Goal: Task Accomplishment & Management: Manage account settings

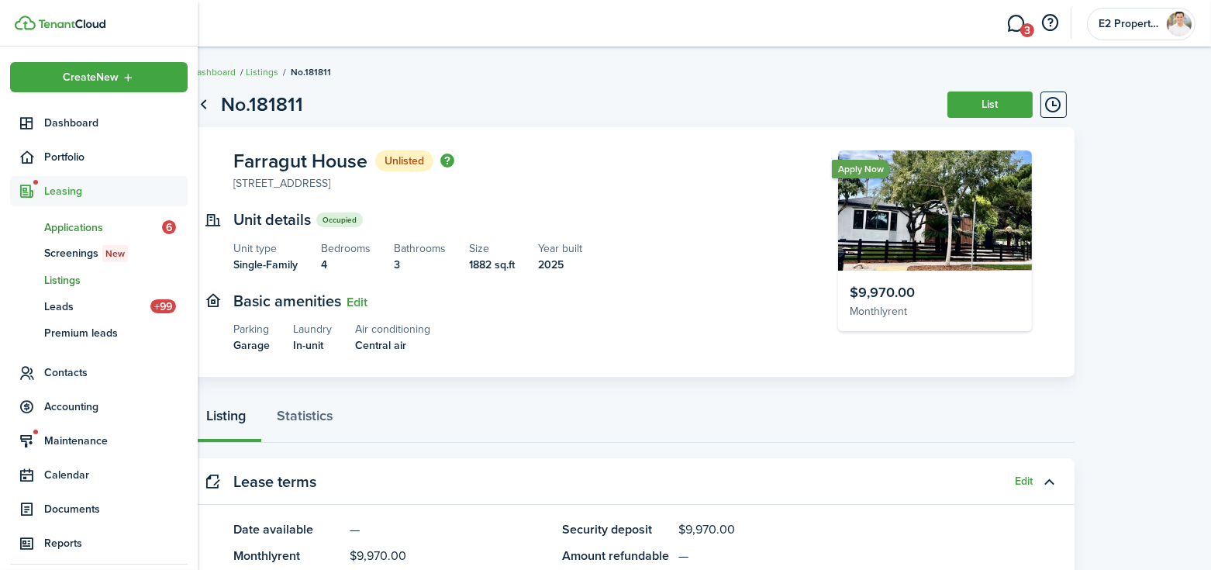
click at [68, 226] on span "Applications" at bounding box center [103, 227] width 118 height 16
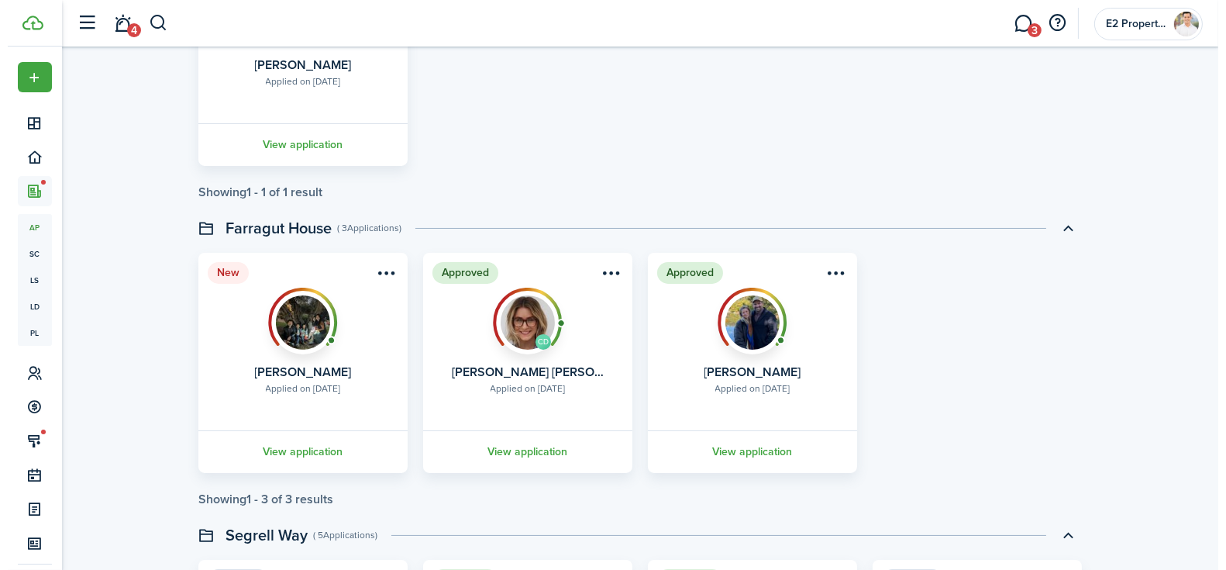
scroll to position [310, 0]
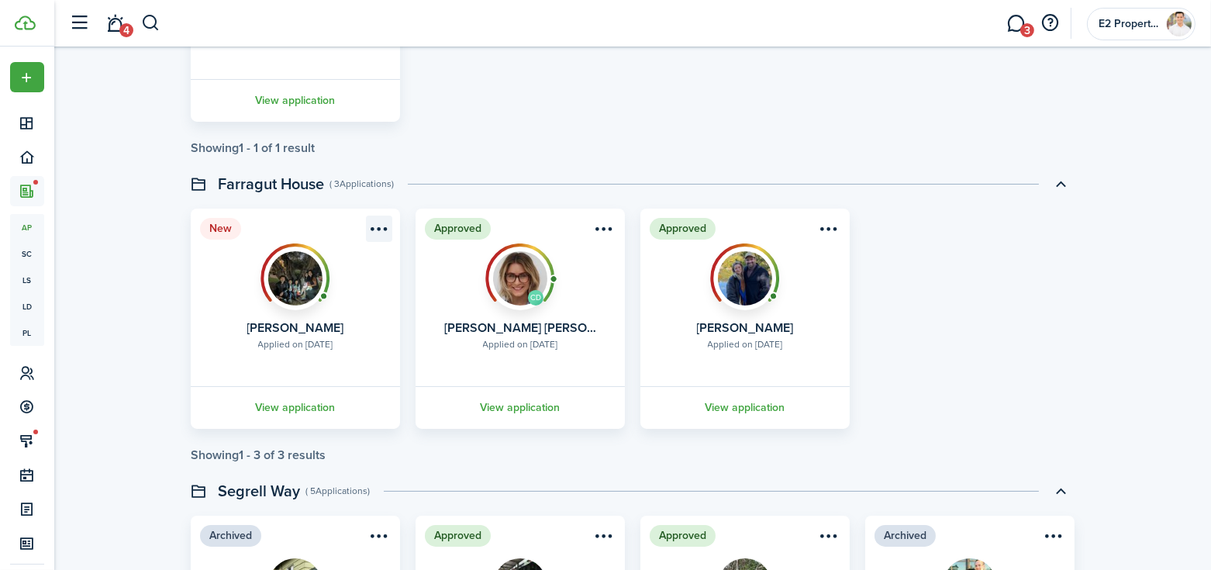
click at [377, 234] on menu-btn-icon "Open menu" at bounding box center [379, 229] width 26 height 26
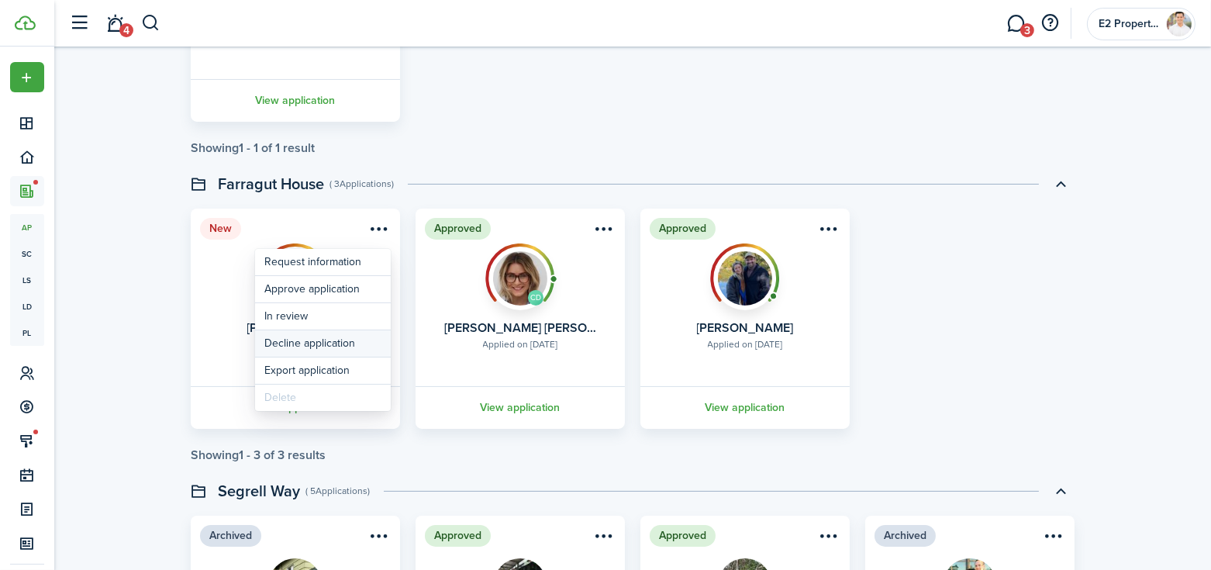
click at [314, 343] on button "Decline application" at bounding box center [323, 343] width 136 height 26
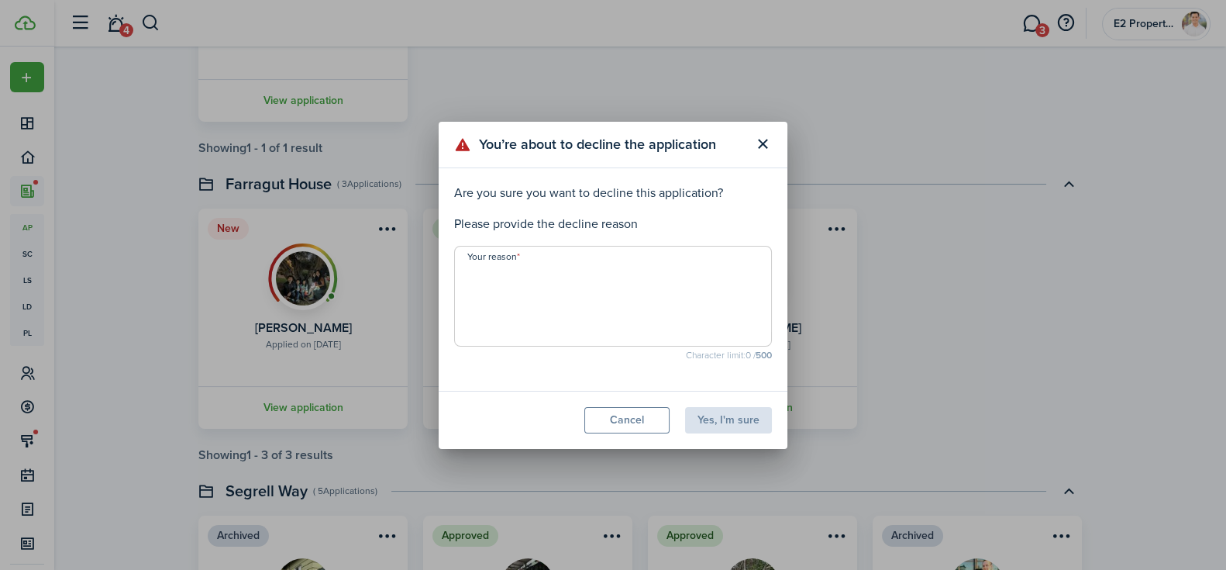
click at [595, 264] on textarea "Your reason" at bounding box center [613, 301] width 316 height 74
type textarea "U"
type textarea "the house has been leased."
click at [750, 419] on button "Yes, I'm sure" at bounding box center [728, 420] width 87 height 26
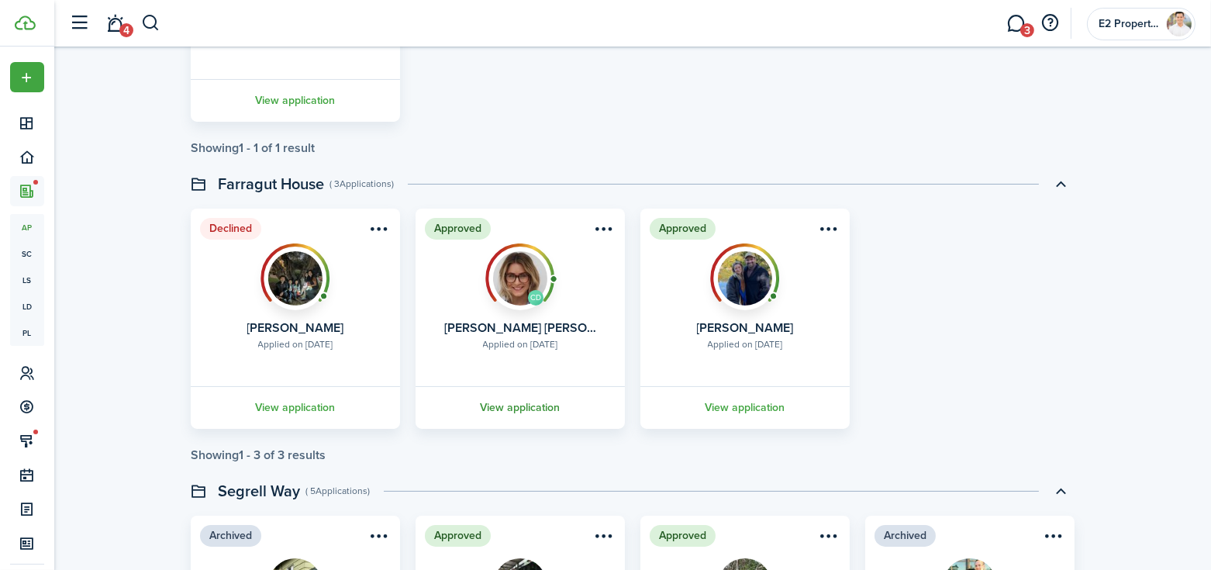
click at [536, 407] on link "View application" at bounding box center [520, 407] width 214 height 43
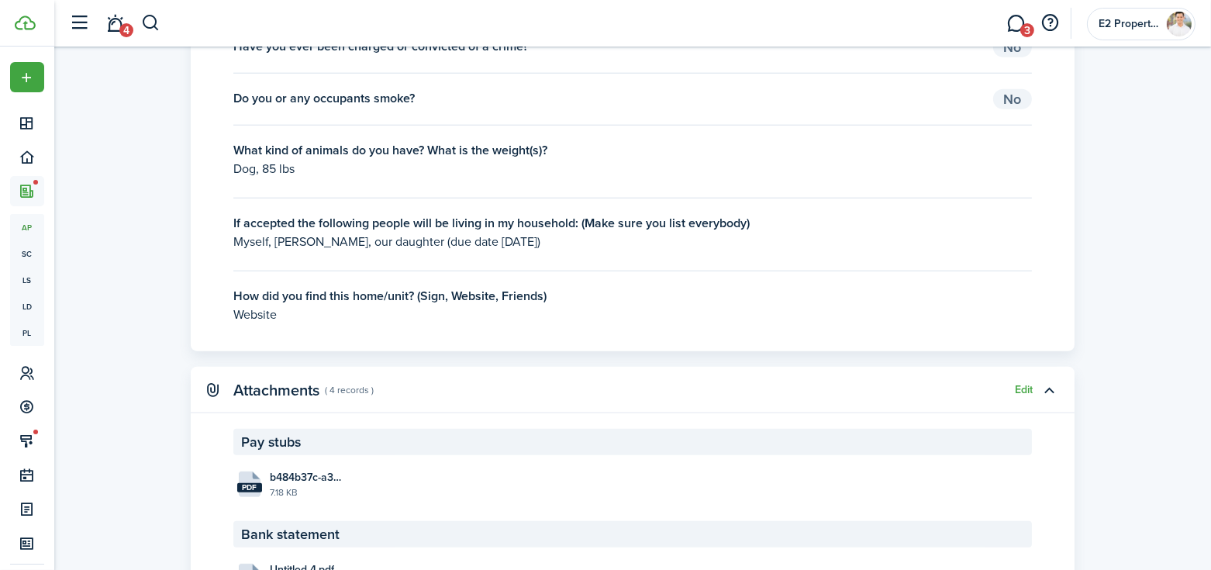
scroll to position [2584, 0]
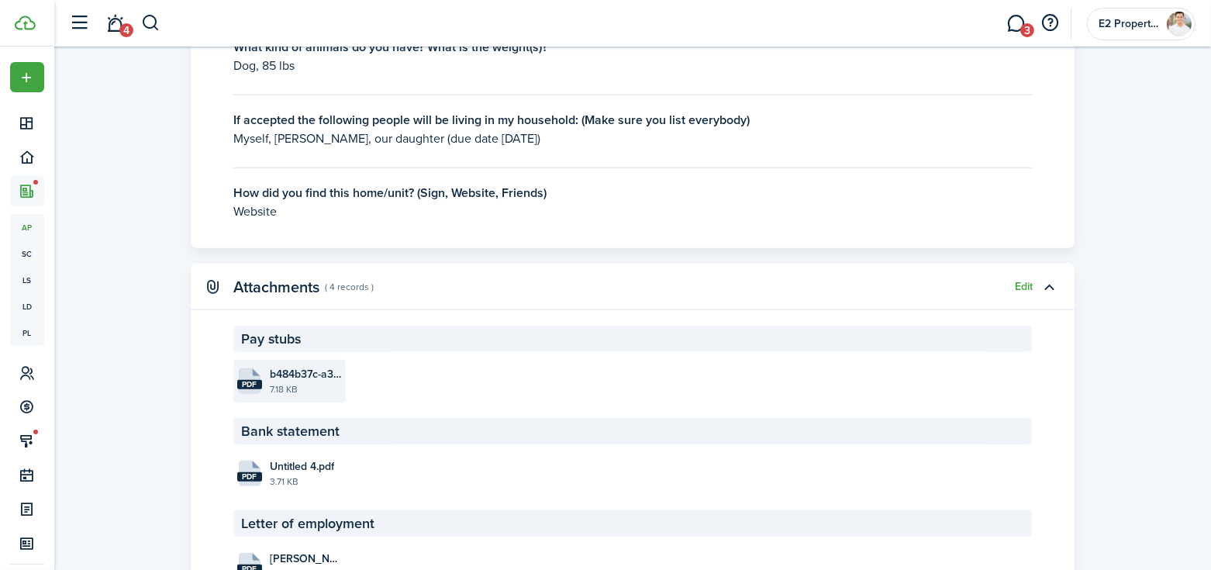
click at [298, 396] on file-size "7.18 KB" at bounding box center [306, 389] width 72 height 14
click at [283, 474] on span "Untitled 4.pdf" at bounding box center [302, 466] width 64 height 16
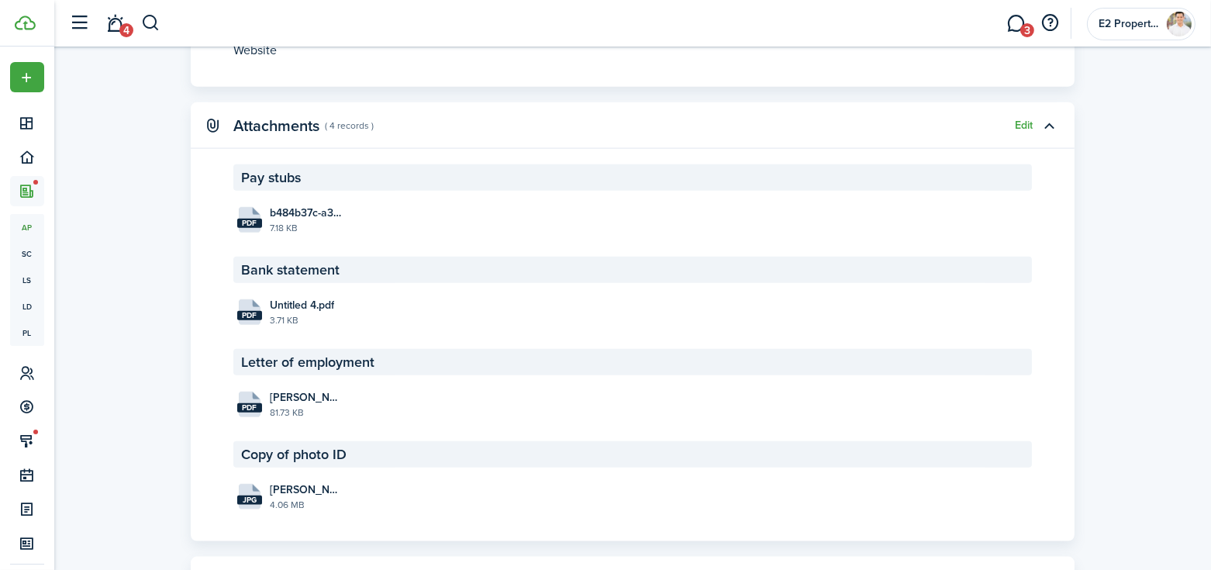
scroll to position [2791, 0]
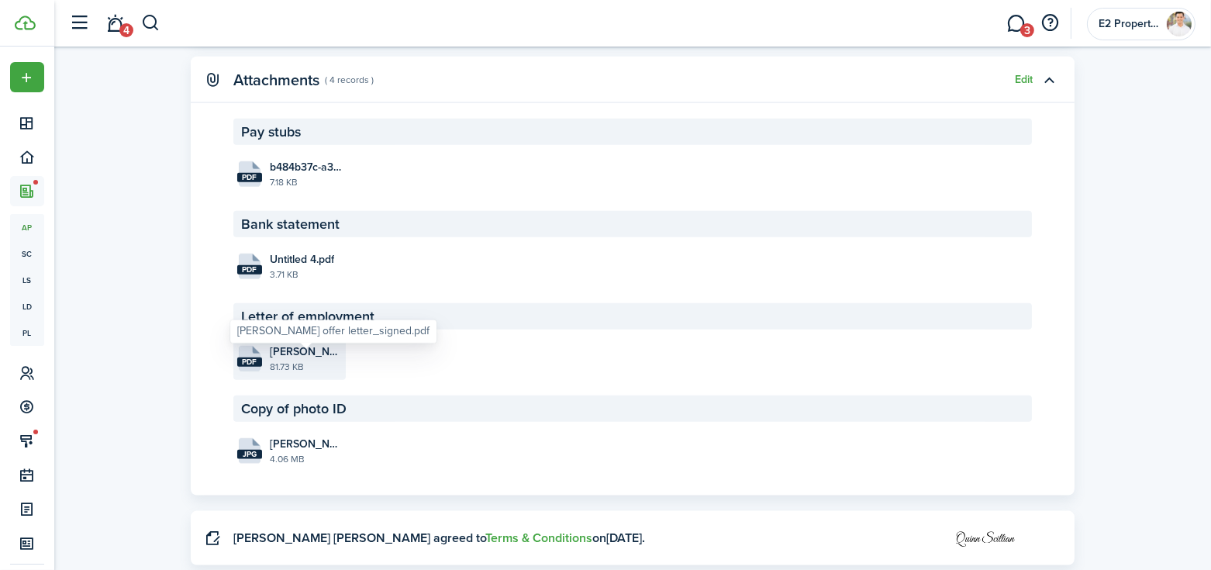
click at [298, 359] on span "[PERSON_NAME] offer letter_signed.pdf" at bounding box center [306, 351] width 72 height 16
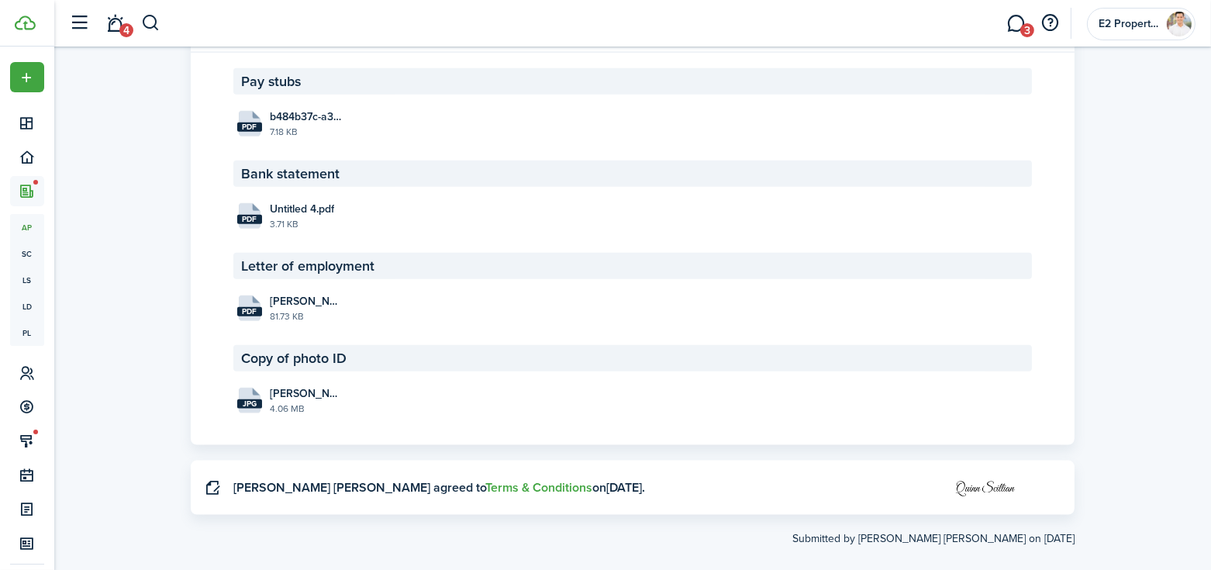
scroll to position [2867, 0]
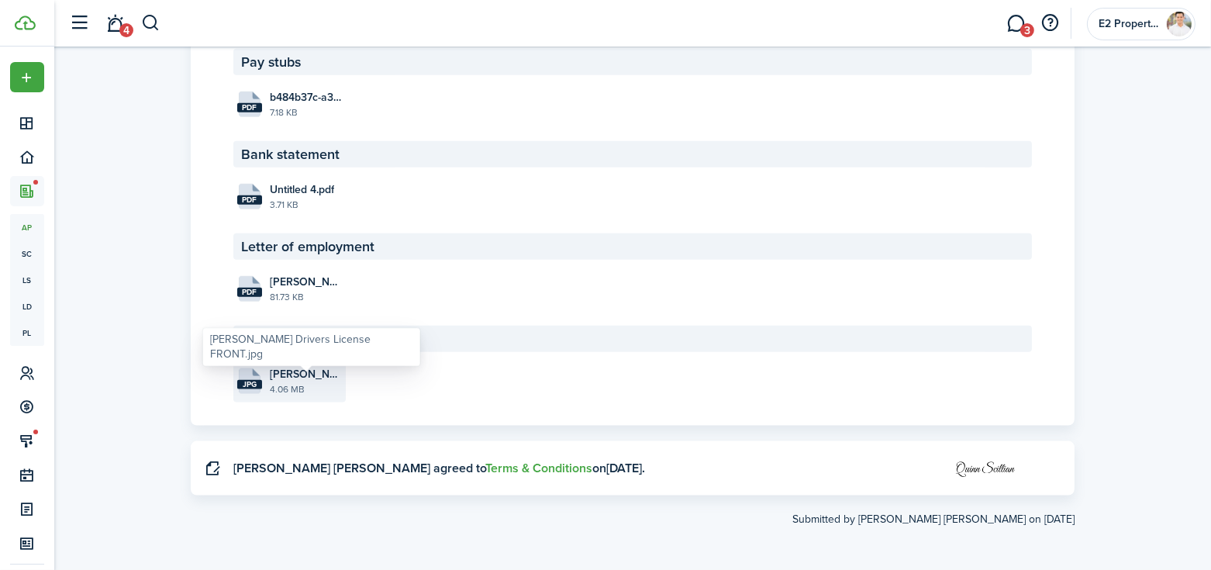
click at [304, 377] on span "[PERSON_NAME] Drivers License FRONT.jpg" at bounding box center [306, 374] width 72 height 16
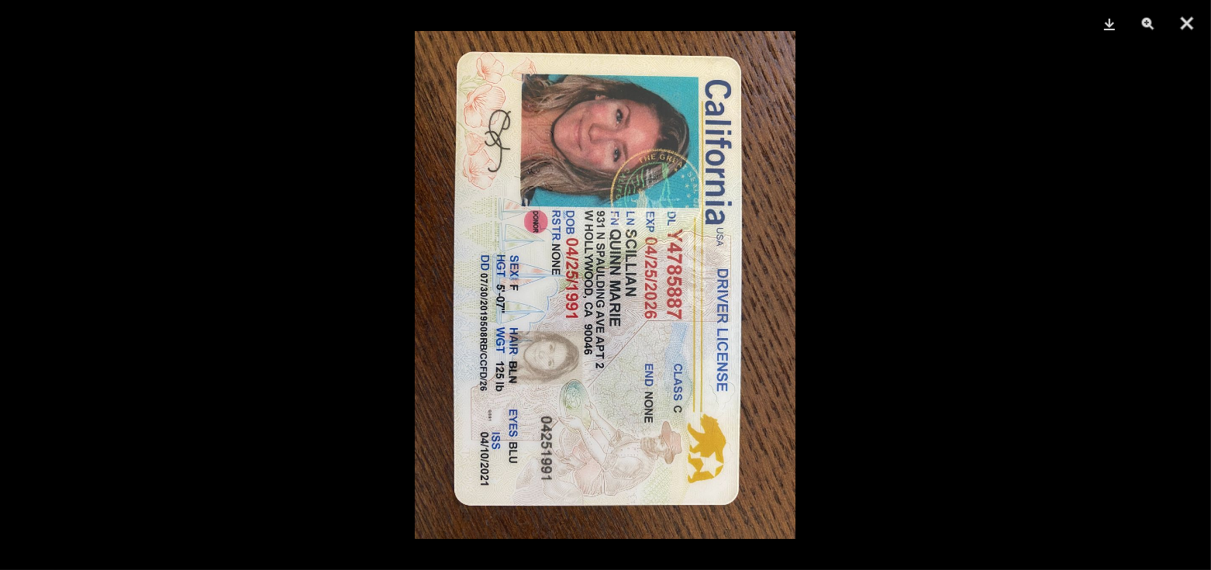
scroll to position [16, 0]
click at [1185, 24] on button "Close" at bounding box center [1186, 23] width 39 height 47
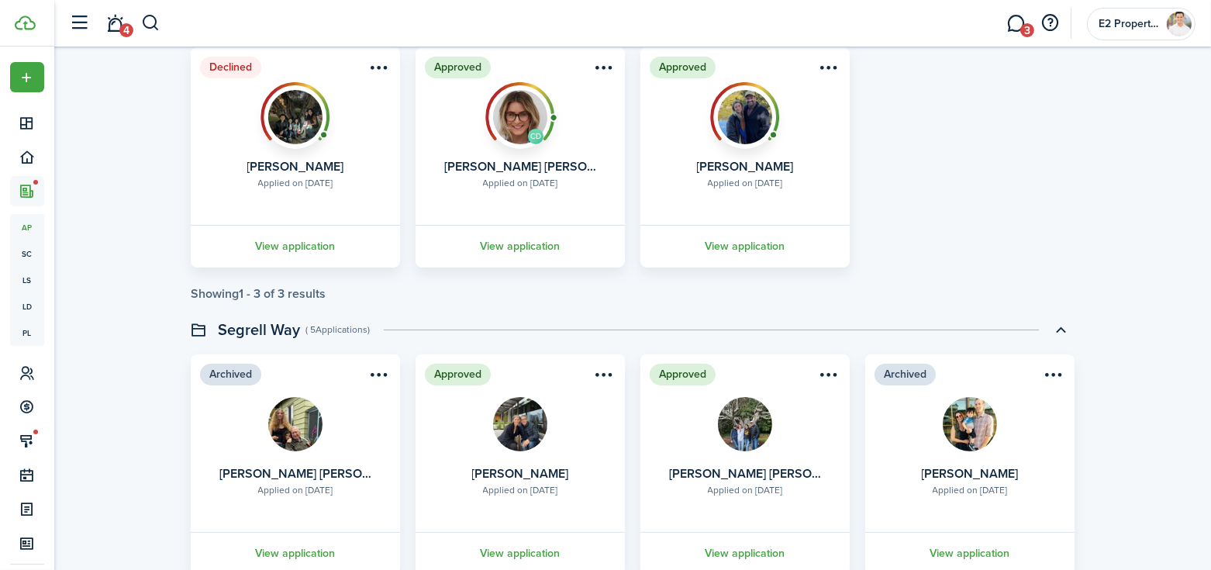
scroll to position [429, 0]
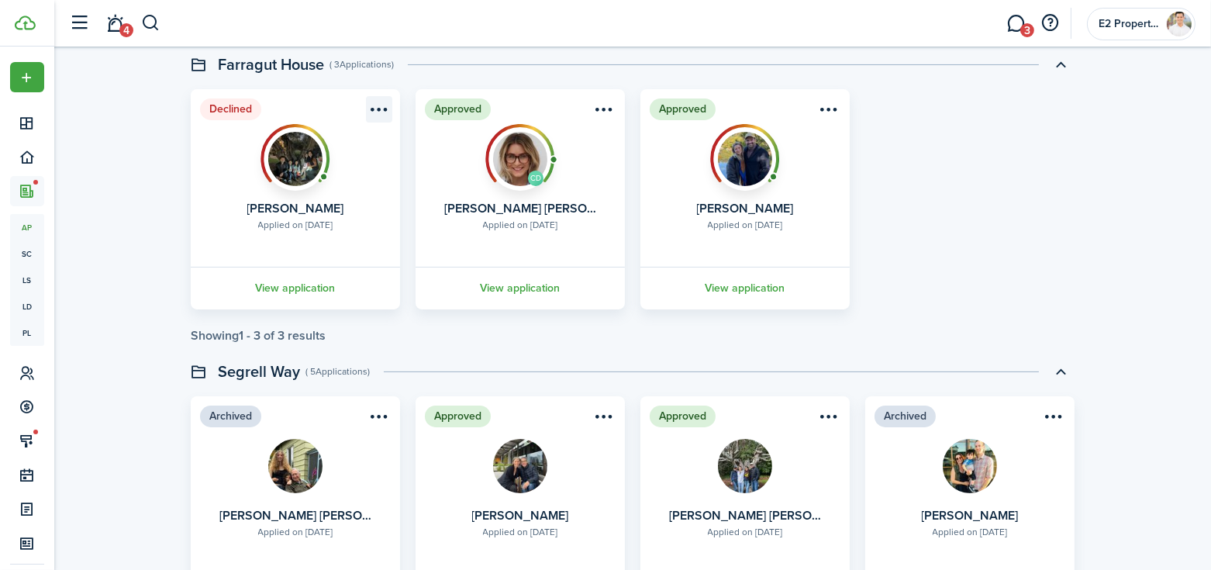
click at [378, 105] on menu-btn-icon "Open menu" at bounding box center [379, 109] width 26 height 26
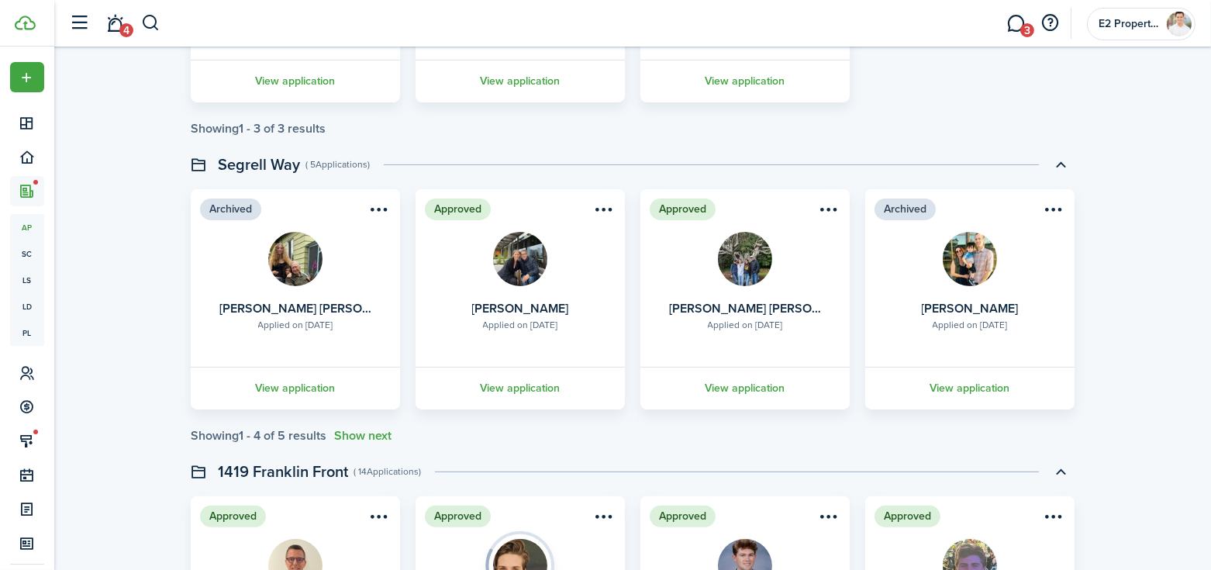
scroll to position [326, 0]
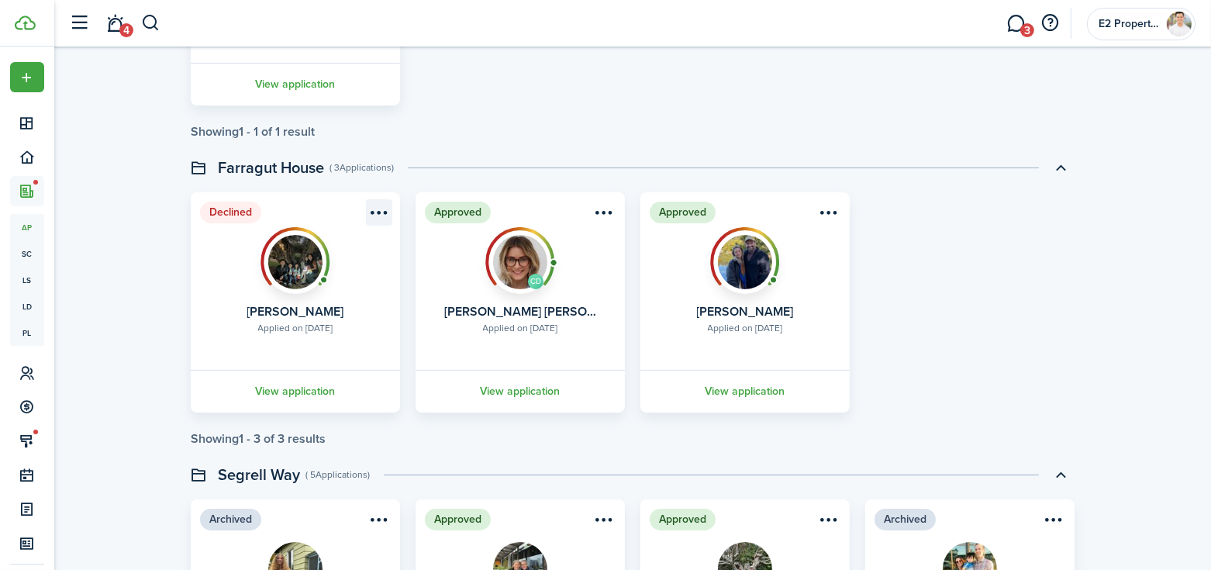
click at [374, 212] on menu-btn-icon "Open menu" at bounding box center [379, 212] width 26 height 26
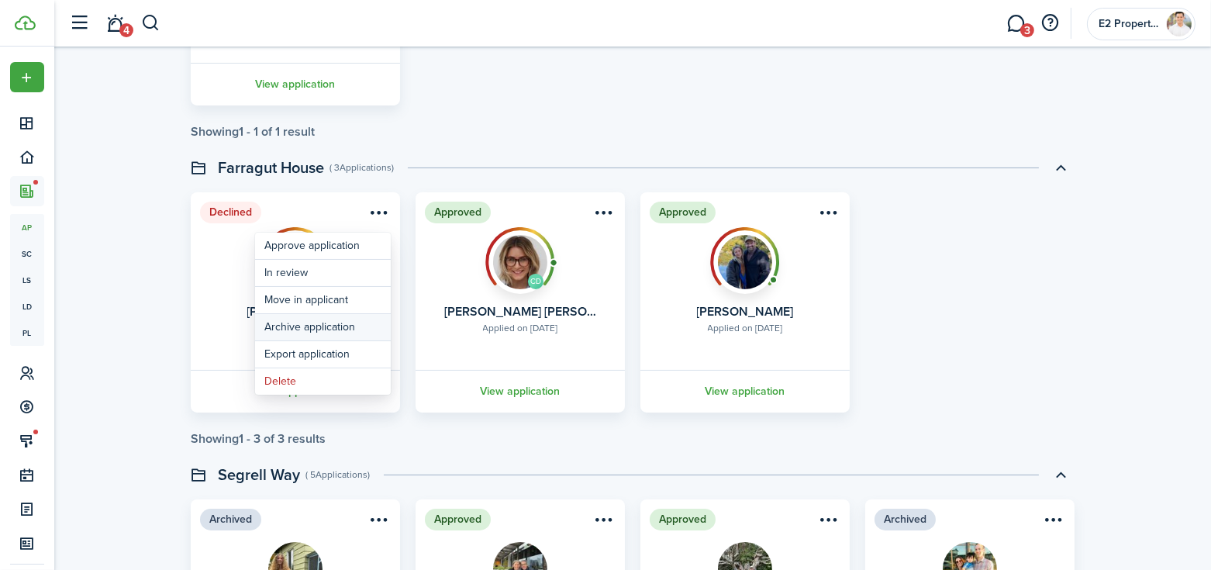
click at [335, 324] on button "Archive application" at bounding box center [323, 327] width 136 height 26
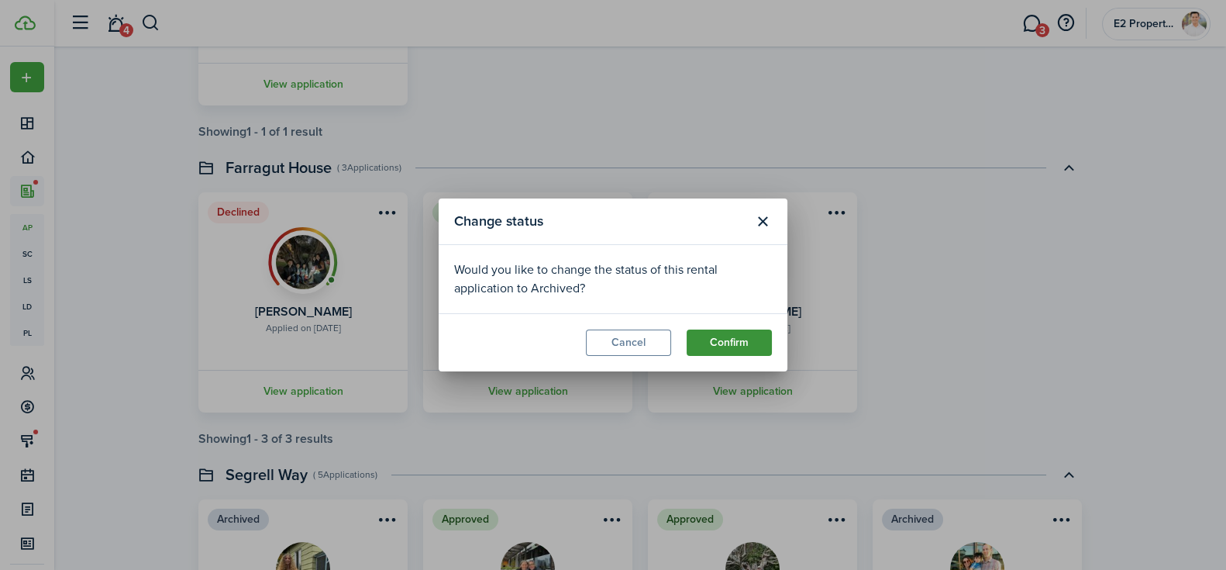
click at [716, 341] on button "Confirm" at bounding box center [729, 342] width 85 height 26
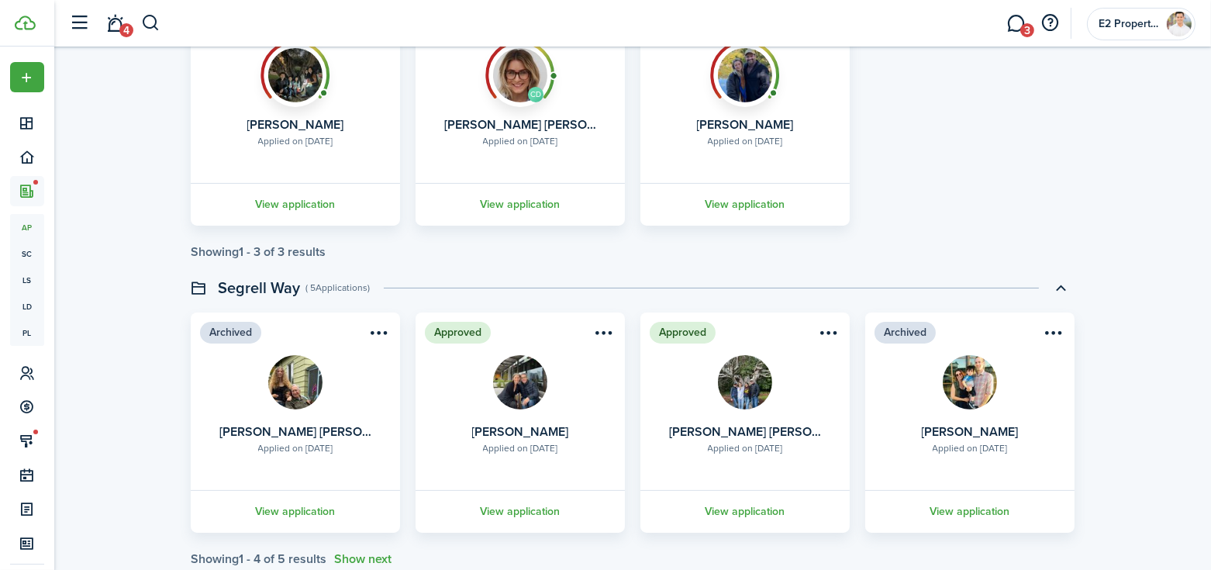
scroll to position [429, 0]
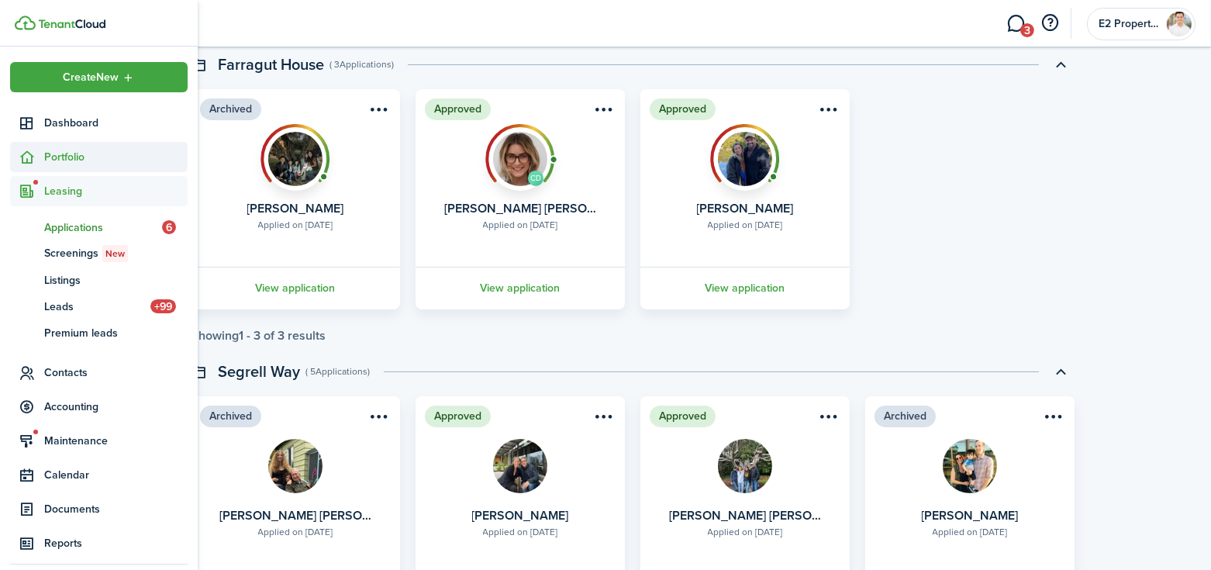
click at [65, 164] on span "Portfolio" at bounding box center [115, 157] width 143 height 16
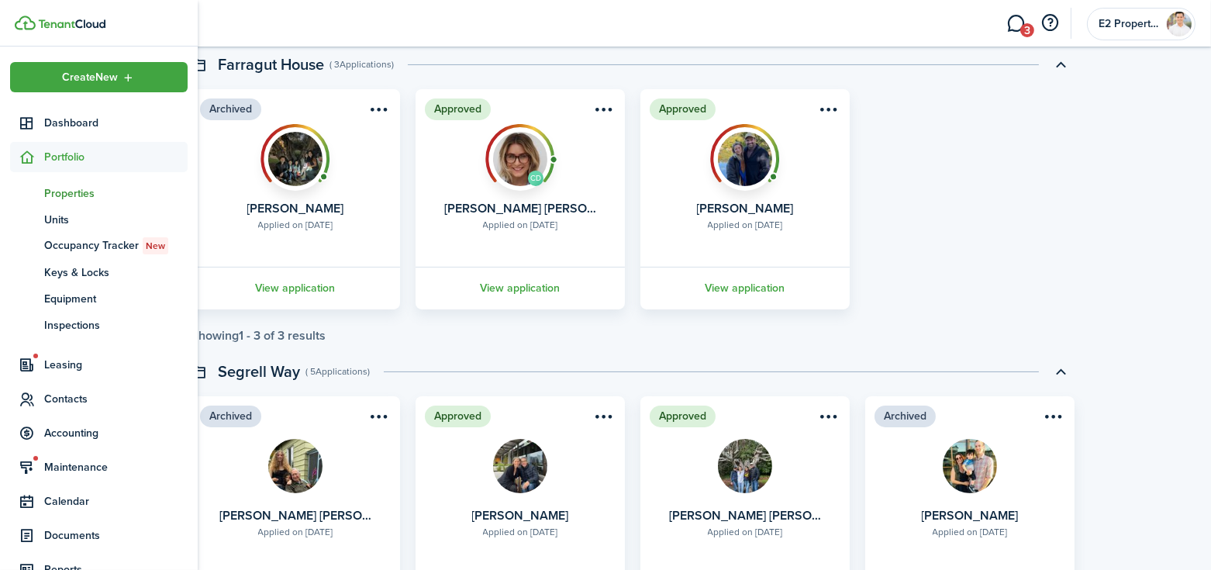
click at [74, 191] on span "Properties" at bounding box center [115, 193] width 143 height 16
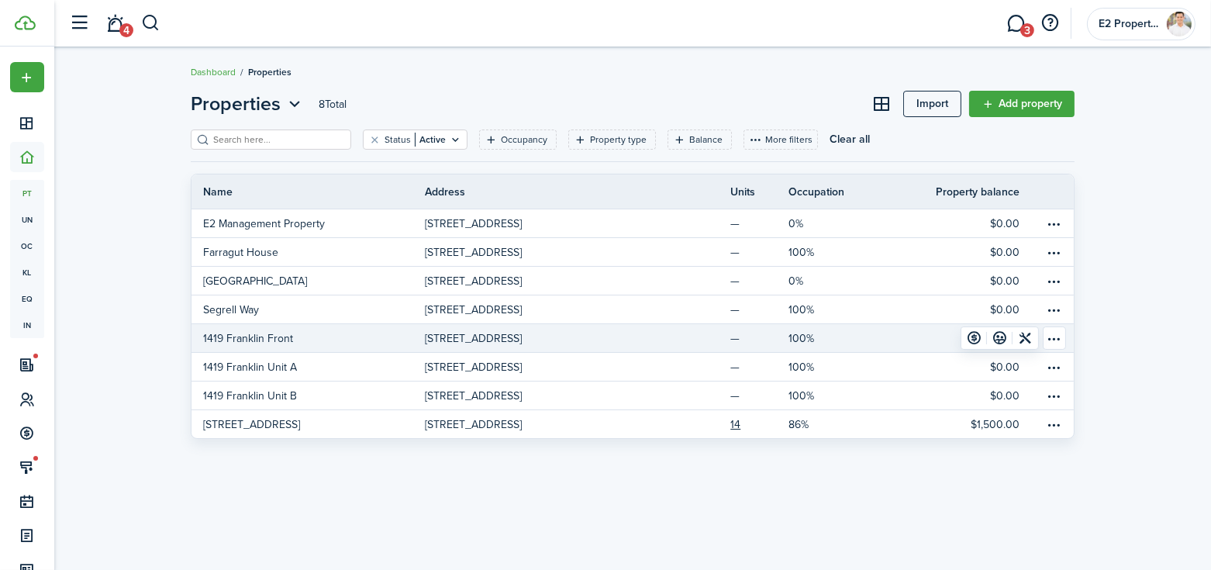
click at [259, 337] on p "1419 Franklin Front" at bounding box center [248, 338] width 90 height 16
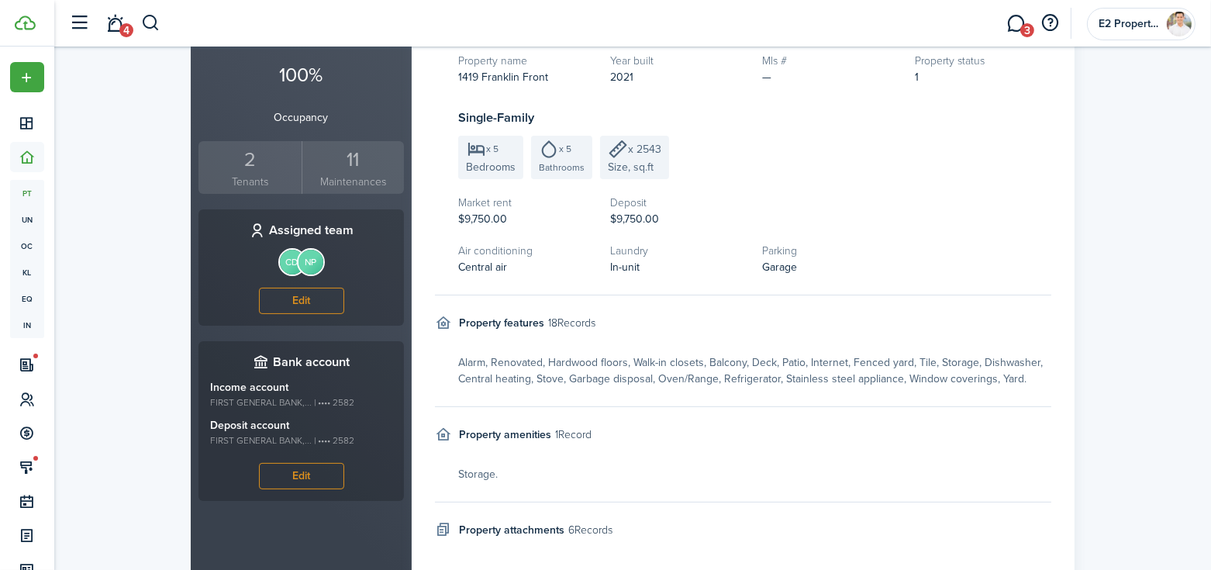
scroll to position [464, 0]
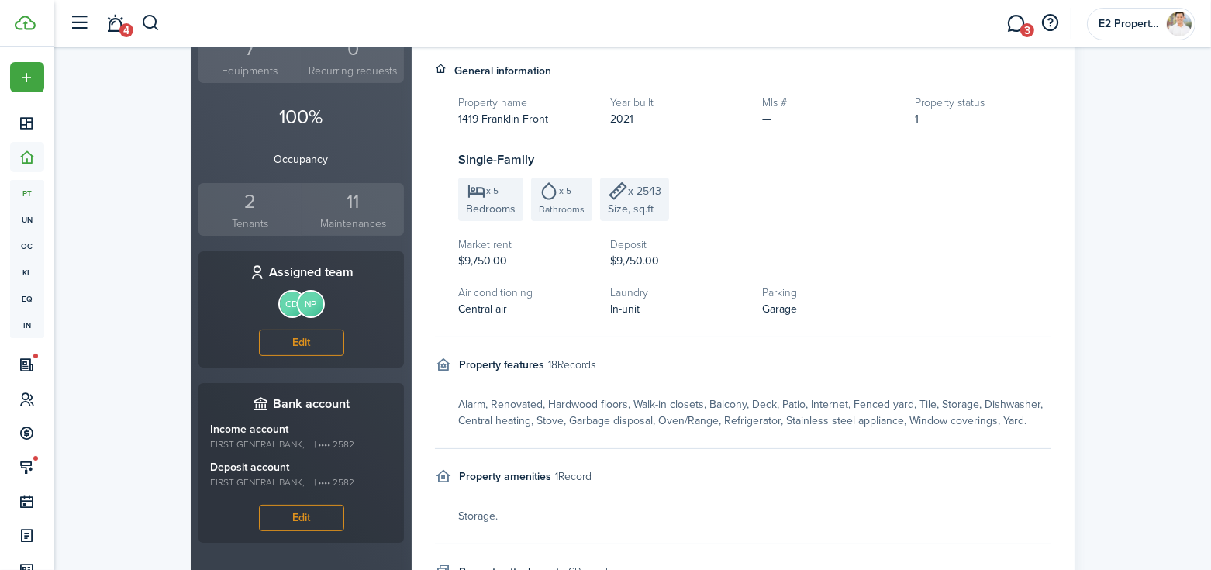
click at [246, 187] on div "2" at bounding box center [249, 201] width 95 height 29
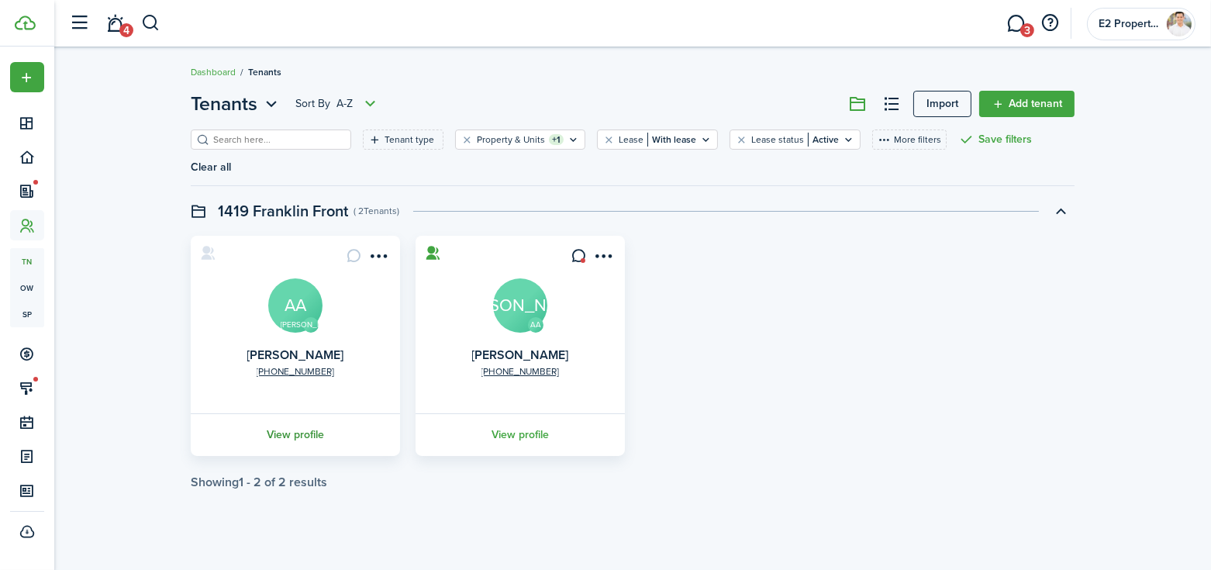
click at [297, 413] on link "View profile" at bounding box center [295, 434] width 214 height 43
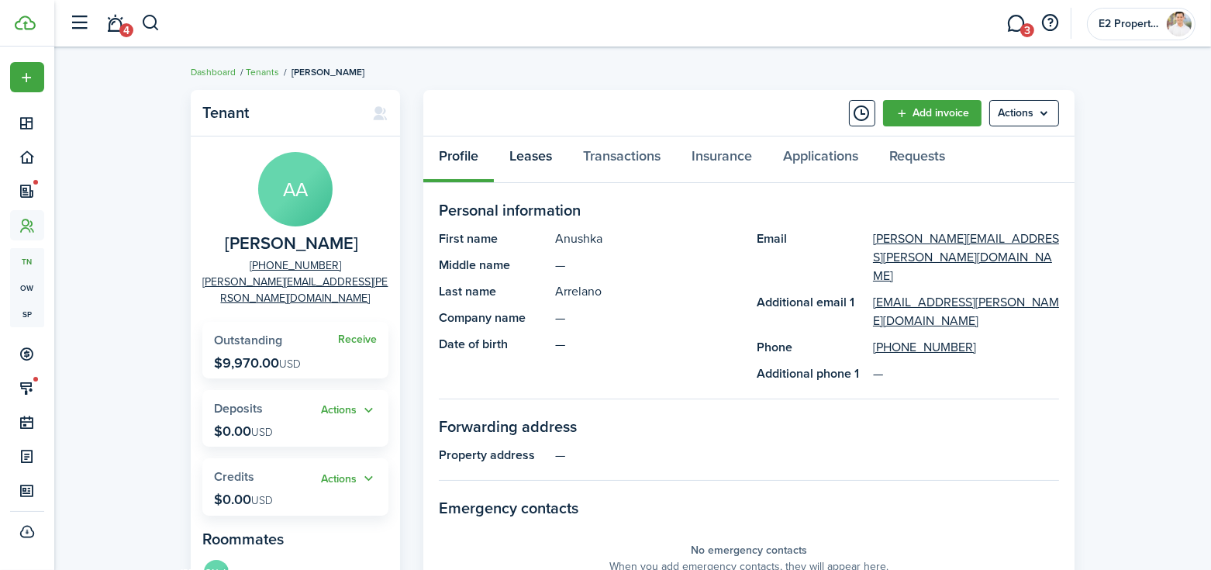
click at [536, 160] on link "Leases" at bounding box center [531, 159] width 74 height 47
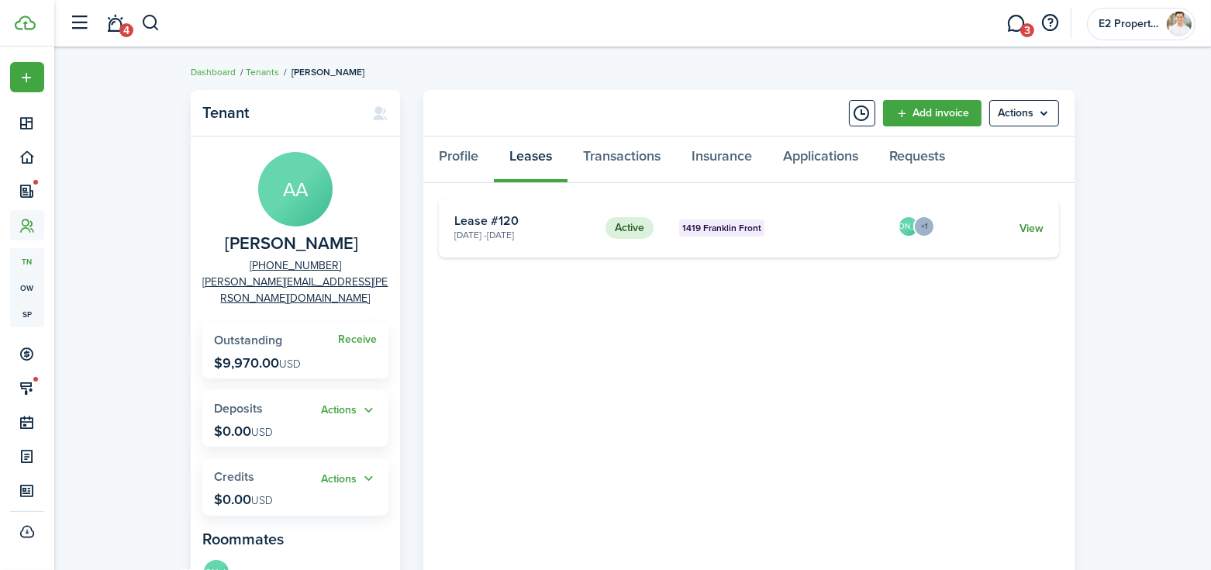
click at [1027, 228] on link "View" at bounding box center [1031, 228] width 24 height 16
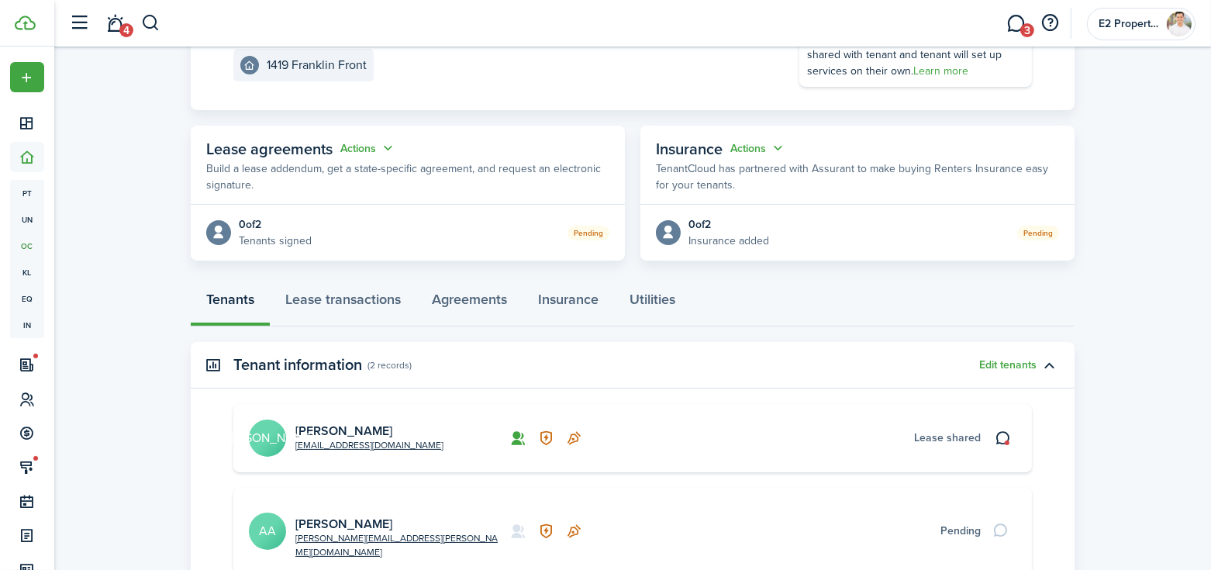
scroll to position [310, 0]
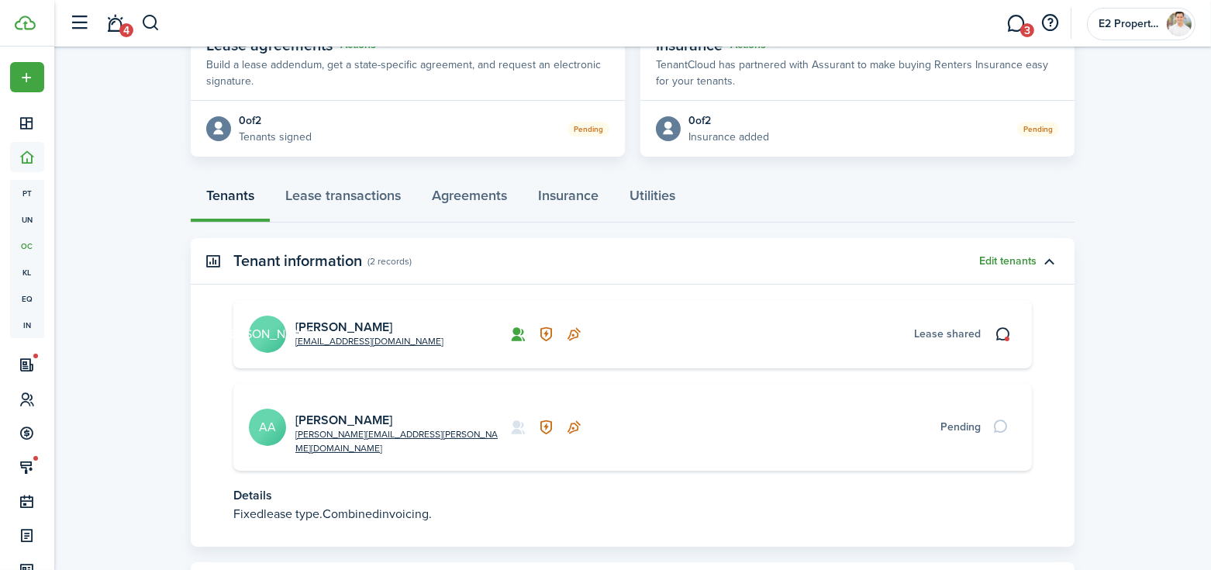
click at [1021, 263] on button "Edit tenants" at bounding box center [1007, 261] width 57 height 12
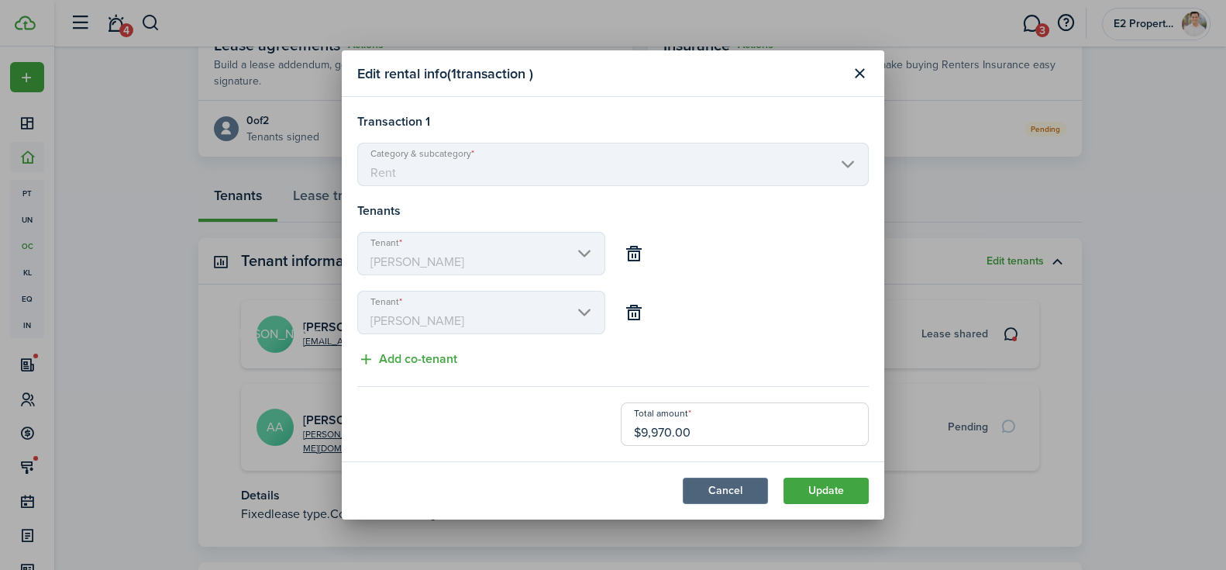
click at [743, 492] on button "Cancel" at bounding box center [725, 491] width 85 height 26
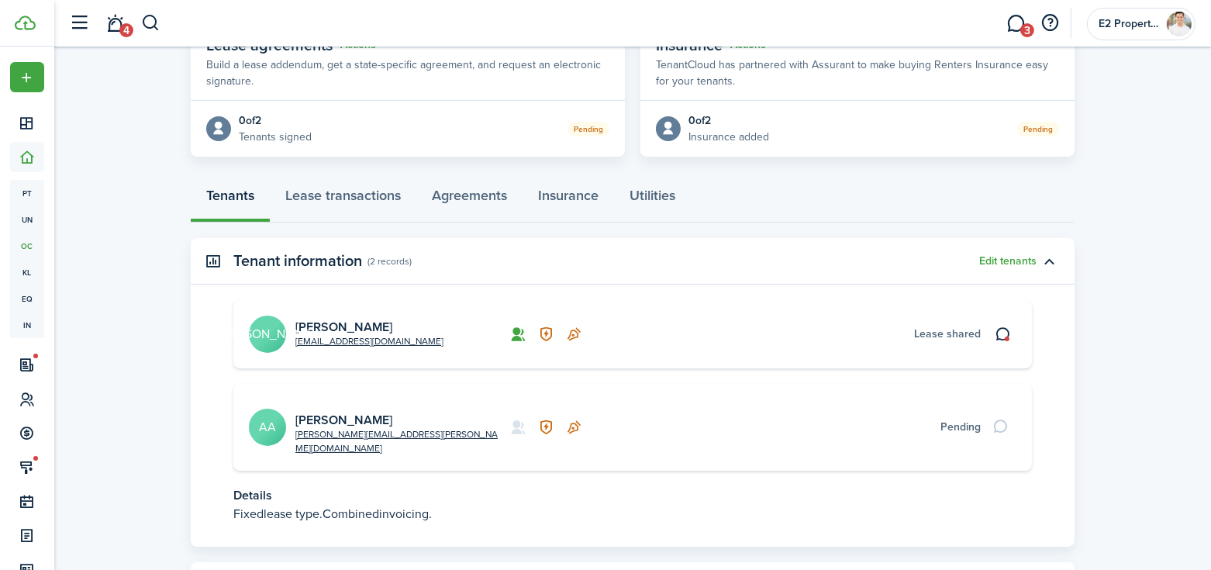
scroll to position [371, 0]
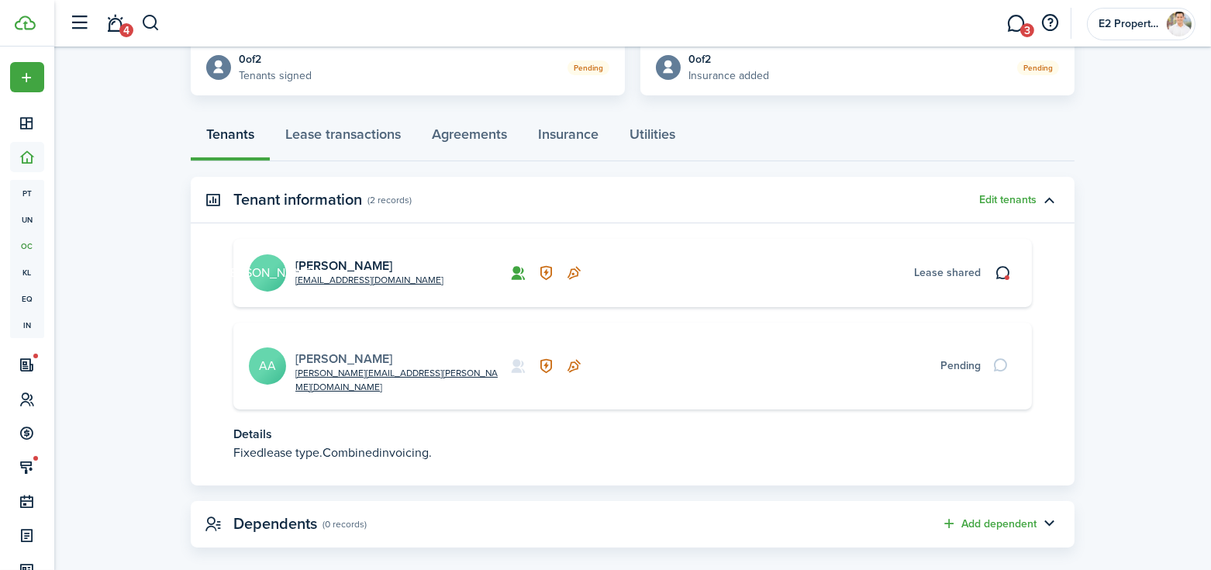
click at [342, 350] on link "[PERSON_NAME]" at bounding box center [343, 359] width 97 height 18
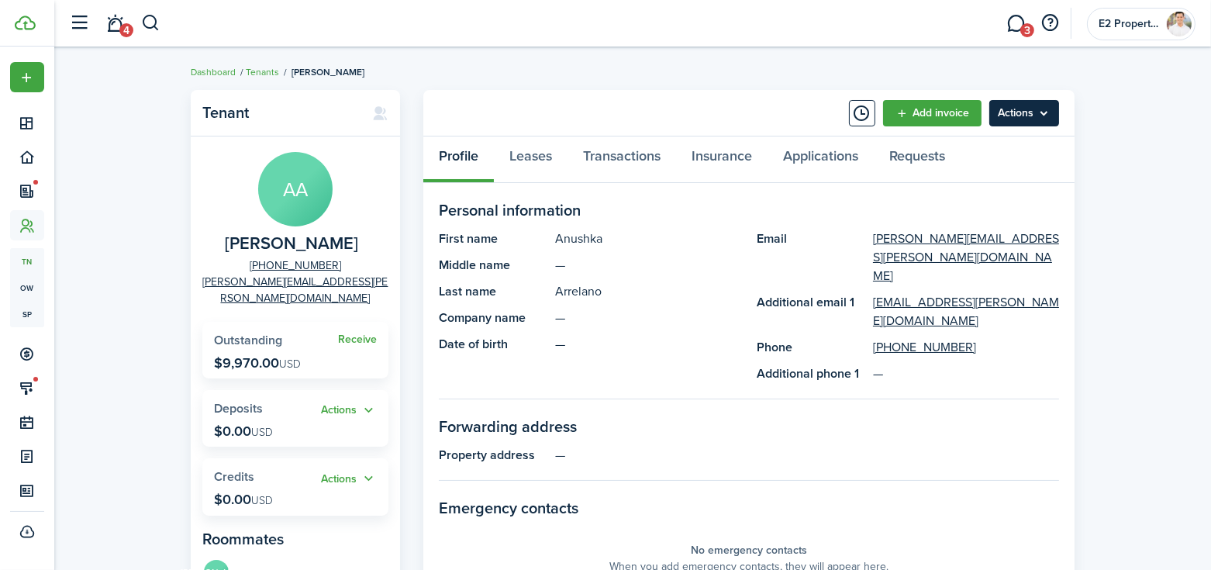
click at [1038, 116] on menu-btn "Actions" at bounding box center [1024, 113] width 70 height 26
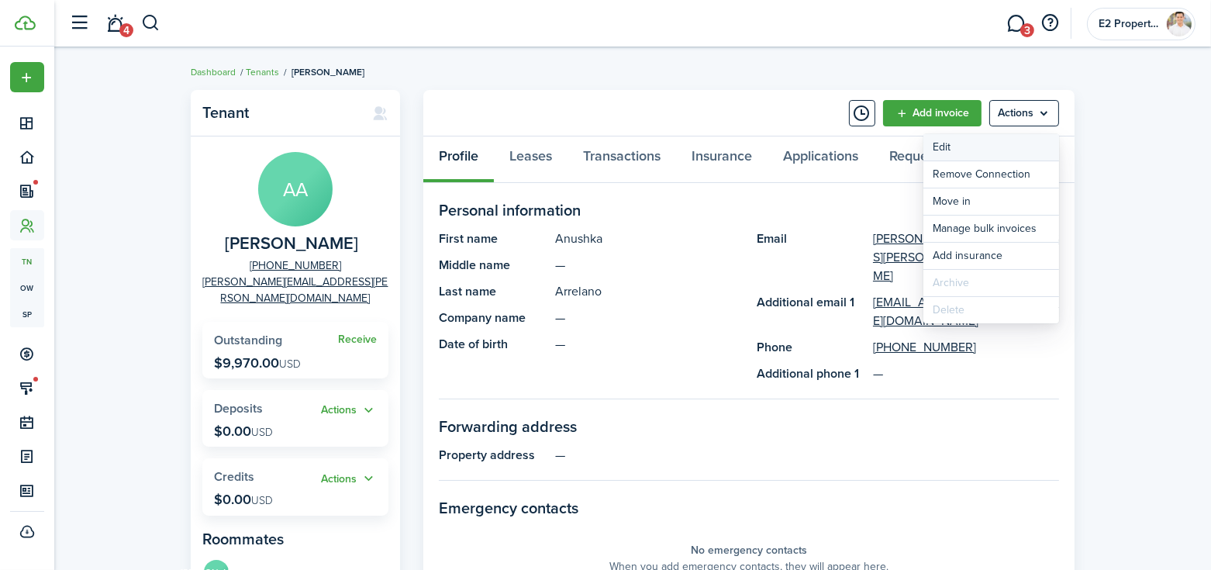
click at [947, 150] on link "Edit" at bounding box center [991, 147] width 136 height 26
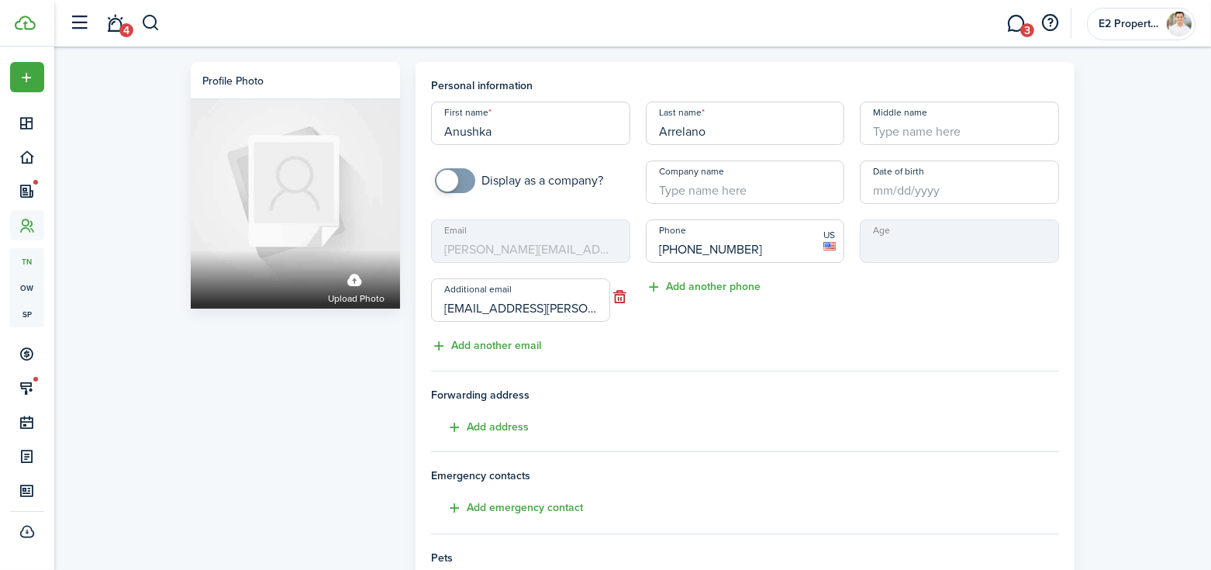
click at [592, 312] on input "[EMAIL_ADDRESS][PERSON_NAME][DOMAIN_NAME]" at bounding box center [520, 299] width 179 height 43
click at [711, 285] on button "Add another phone" at bounding box center [703, 287] width 115 height 18
click at [753, 311] on input "+1" at bounding box center [735, 299] width 179 height 43
type input "[PHONE_NUMBER]"
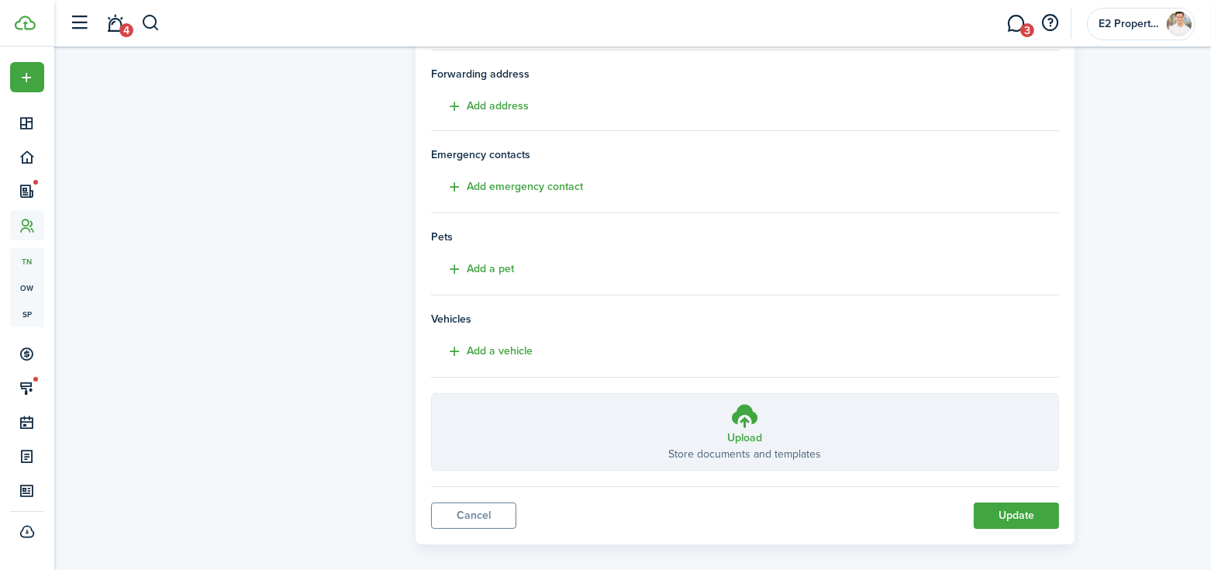
scroll to position [337, 0]
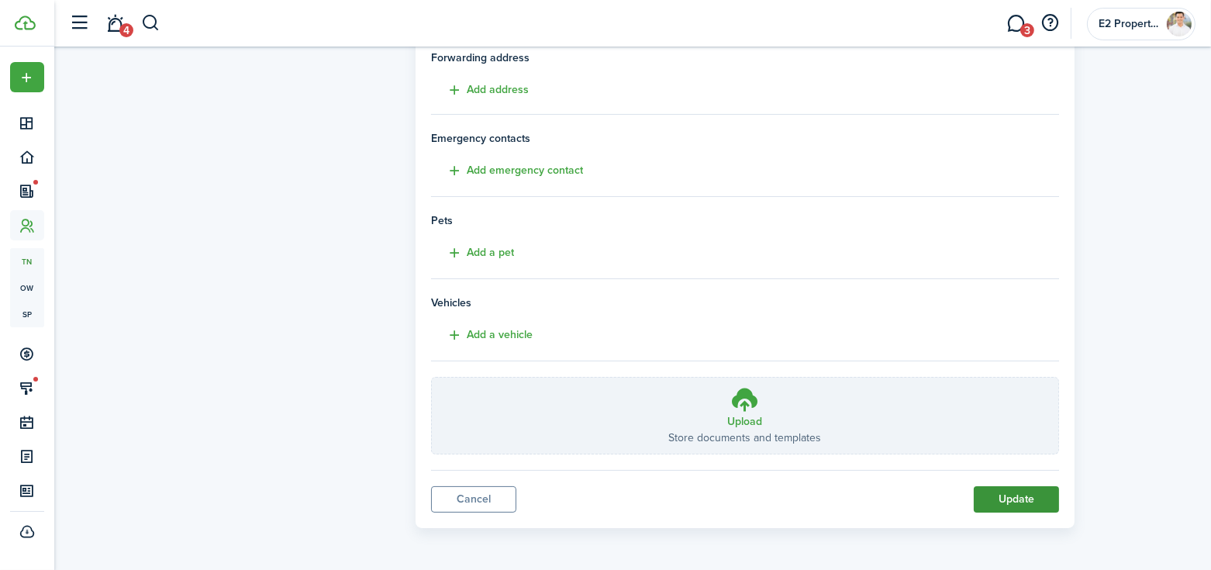
click at [999, 505] on button "Update" at bounding box center [1016, 499] width 85 height 26
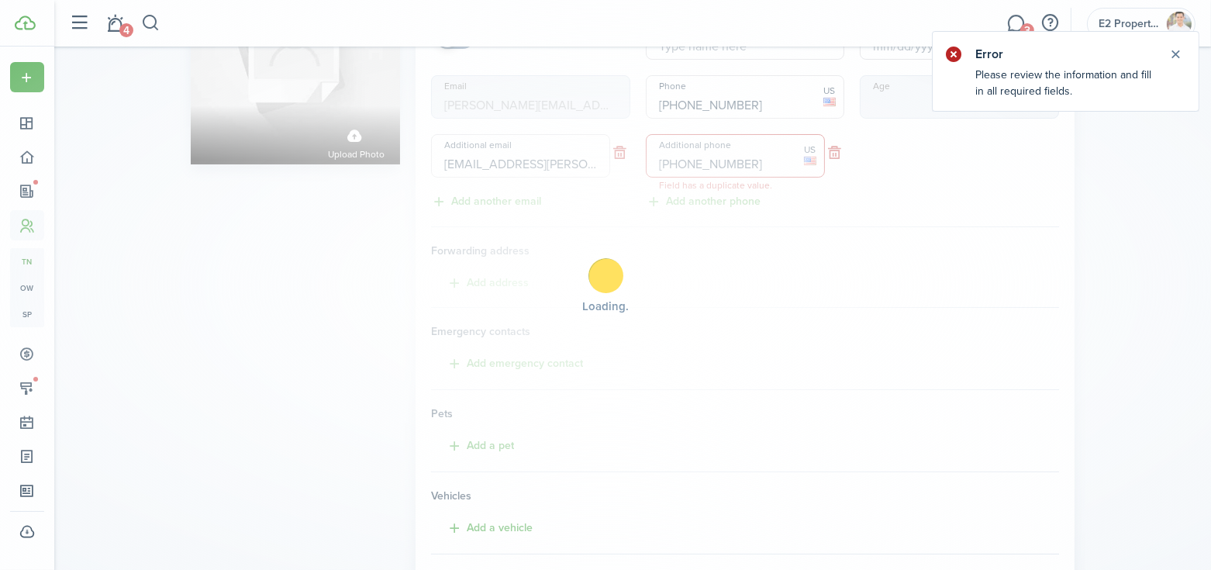
scroll to position [15, 0]
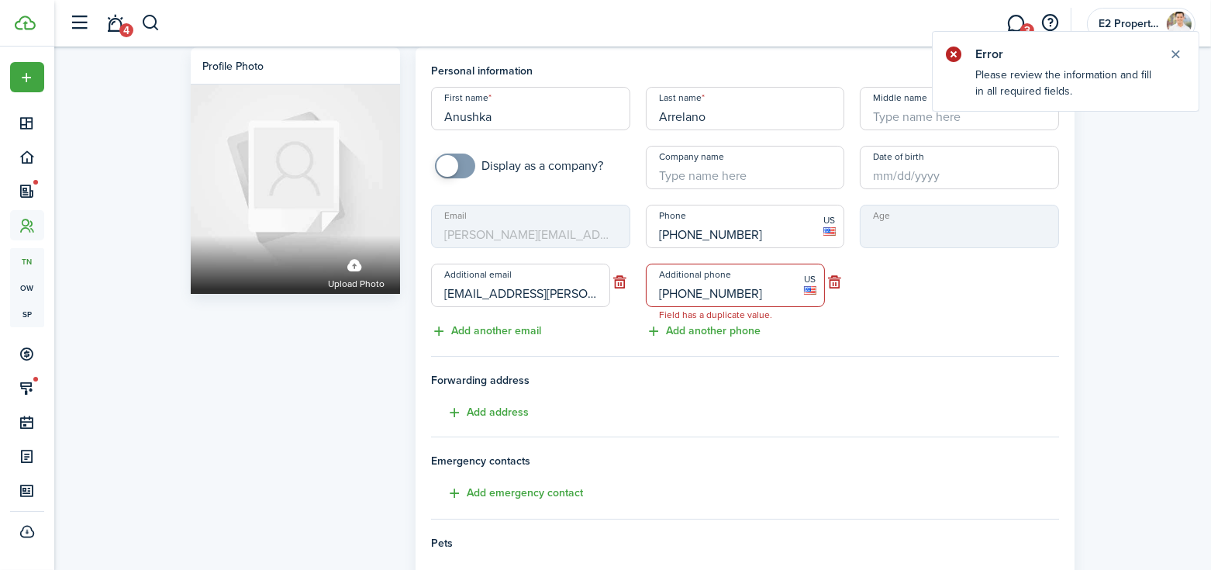
click at [766, 227] on input "[PHONE_NUMBER]" at bounding box center [745, 226] width 199 height 43
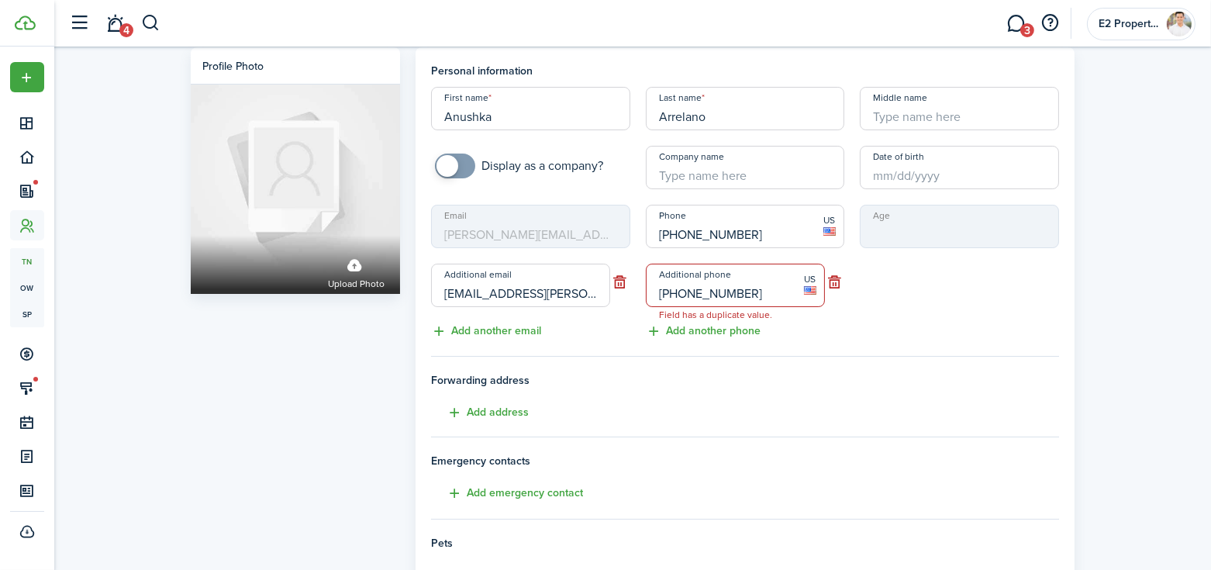
scroll to position [0, 0]
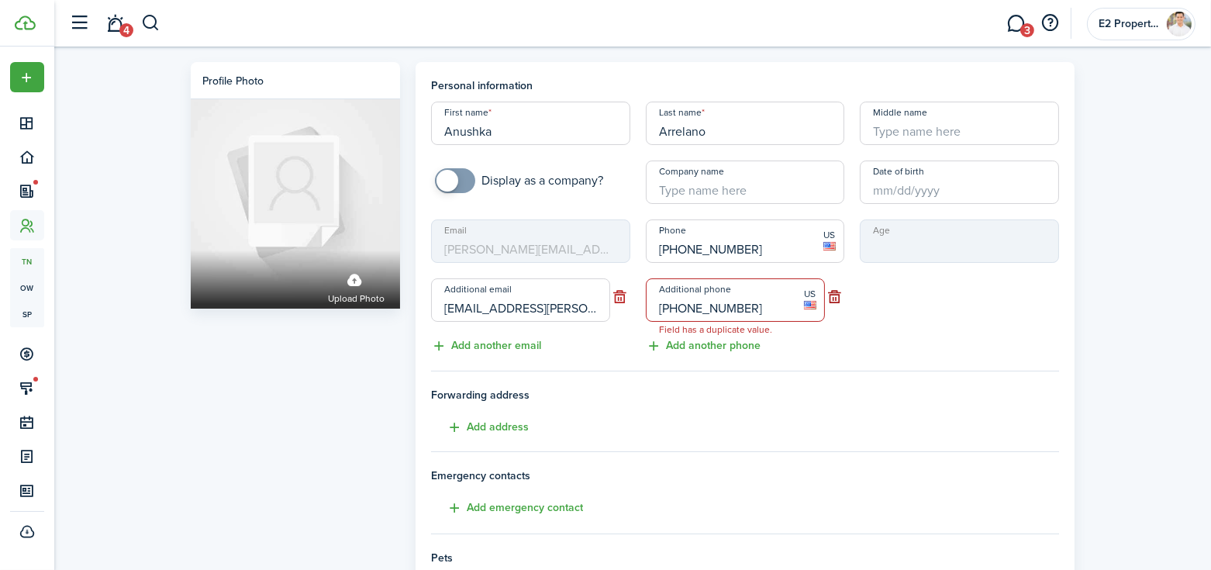
click at [840, 298] on button "button" at bounding box center [834, 297] width 19 height 22
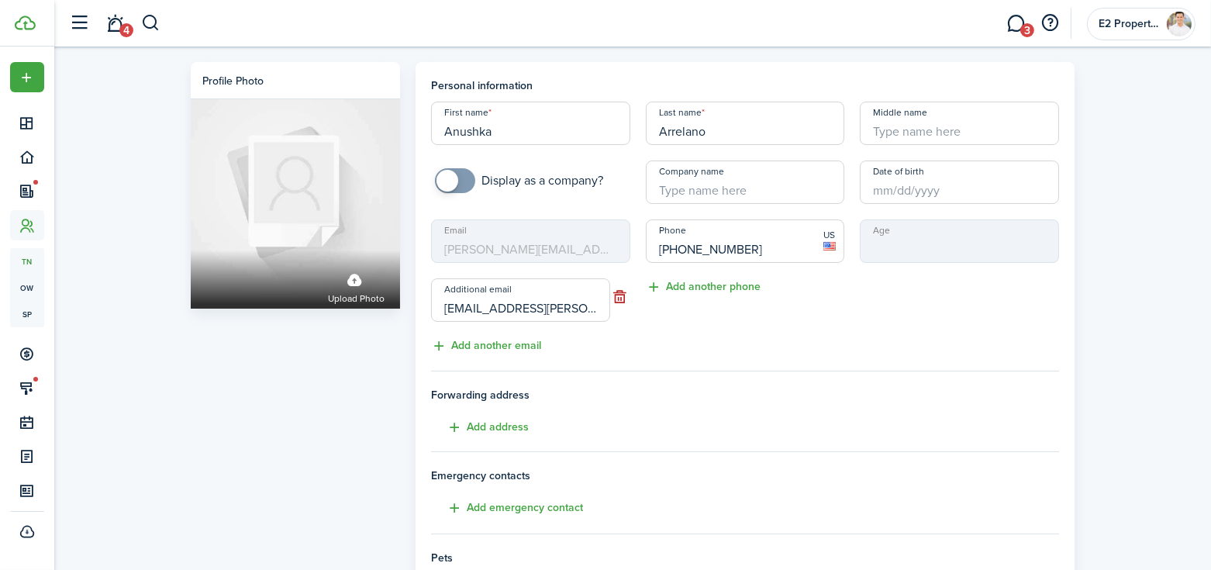
scroll to position [337, 0]
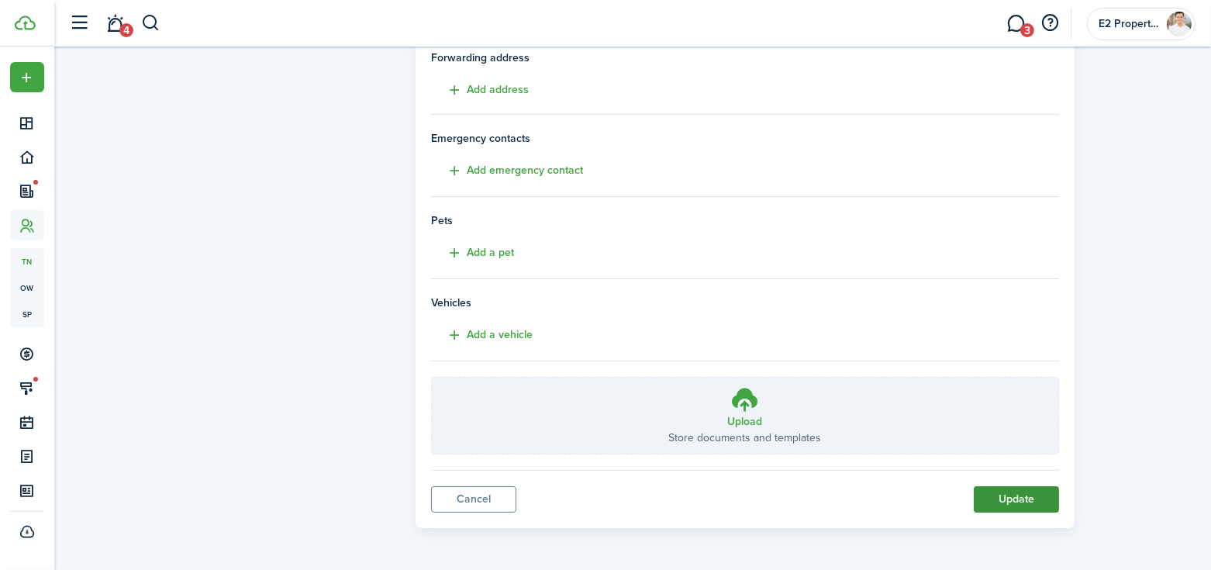
click at [1036, 498] on button "Update" at bounding box center [1016, 499] width 85 height 26
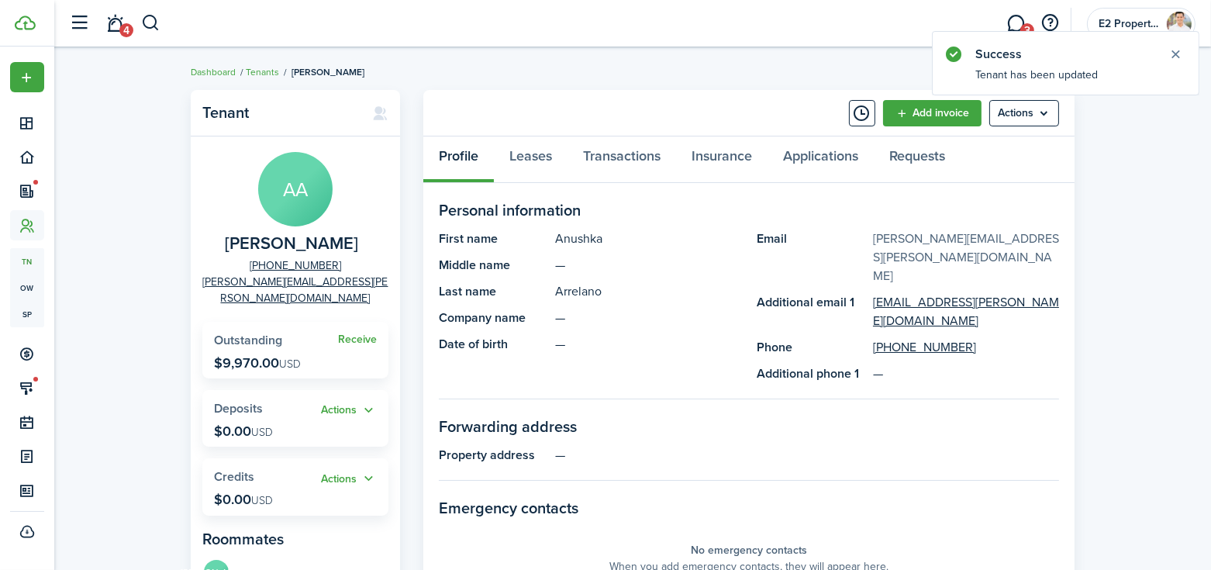
click at [985, 240] on link "[PERSON_NAME][EMAIL_ADDRESS][PERSON_NAME][DOMAIN_NAME]" at bounding box center [966, 257] width 186 height 56
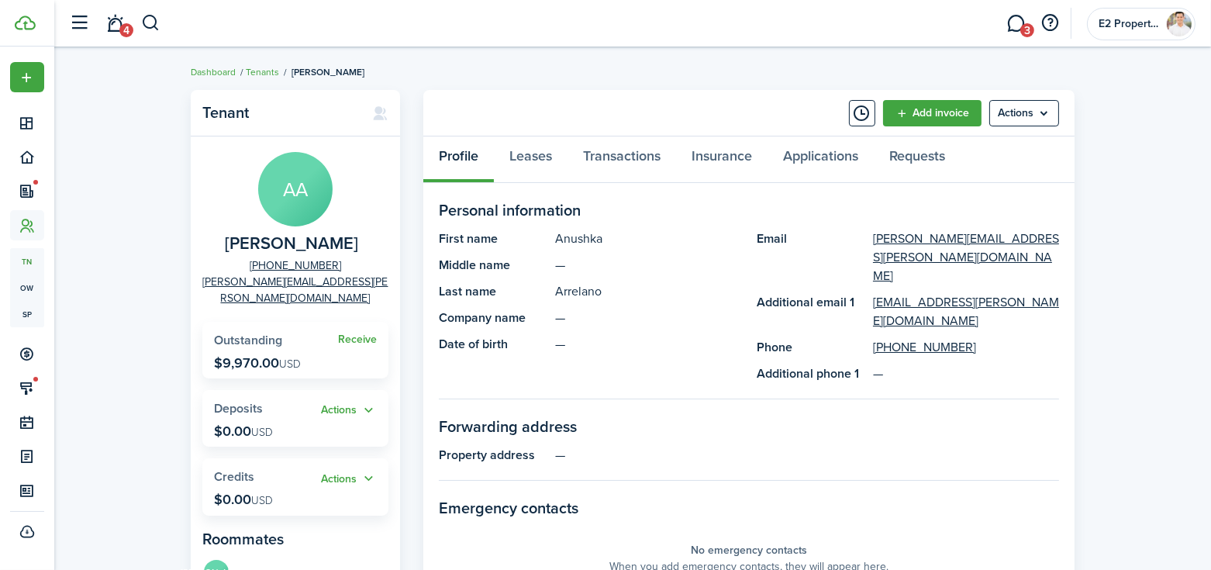
drag, startPoint x: 961, startPoint y: 411, endPoint x: 962, endPoint y: 398, distance: 13.2
click at [961, 415] on panel-main-section "Forwarding address Property address —" at bounding box center [749, 448] width 620 height 66
drag, startPoint x: 930, startPoint y: 236, endPoint x: 765, endPoint y: 416, distance: 243.6
click at [765, 416] on panel-main-section "Forwarding address Property address —" at bounding box center [749, 448] width 620 height 66
click at [542, 158] on link "Leases" at bounding box center [531, 159] width 74 height 47
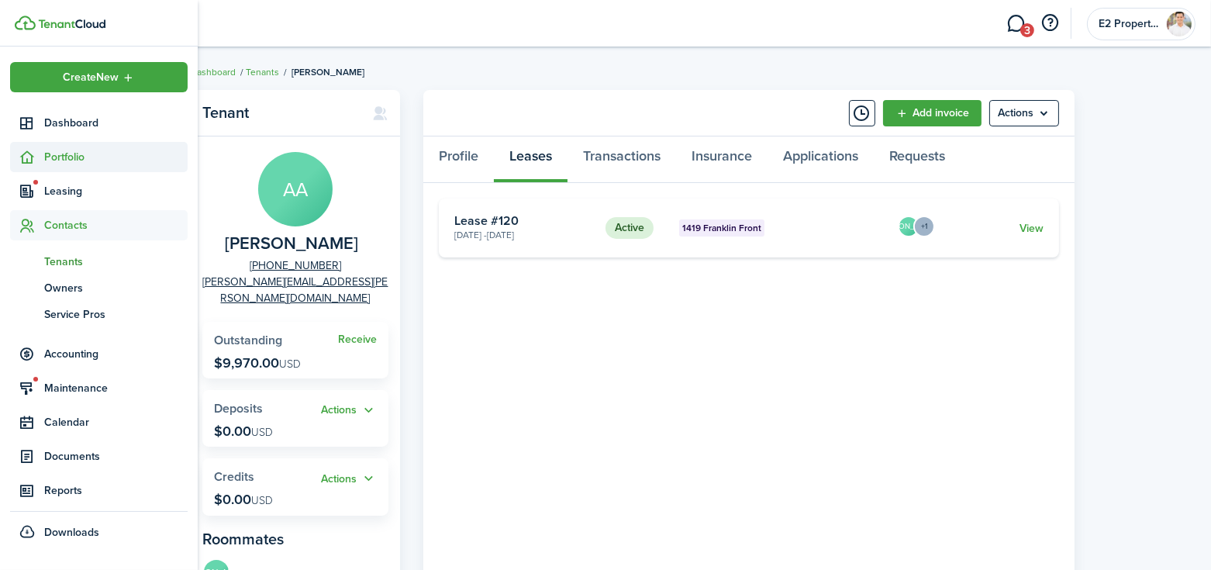
click at [60, 158] on span "Portfolio" at bounding box center [115, 157] width 143 height 16
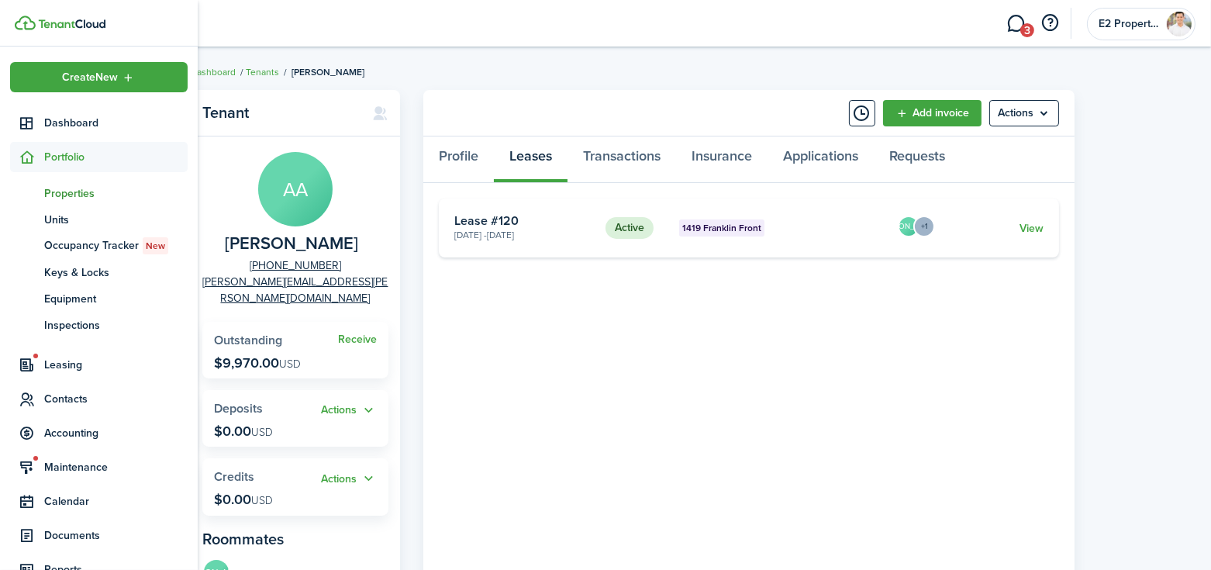
click at [74, 195] on span "Properties" at bounding box center [115, 193] width 143 height 16
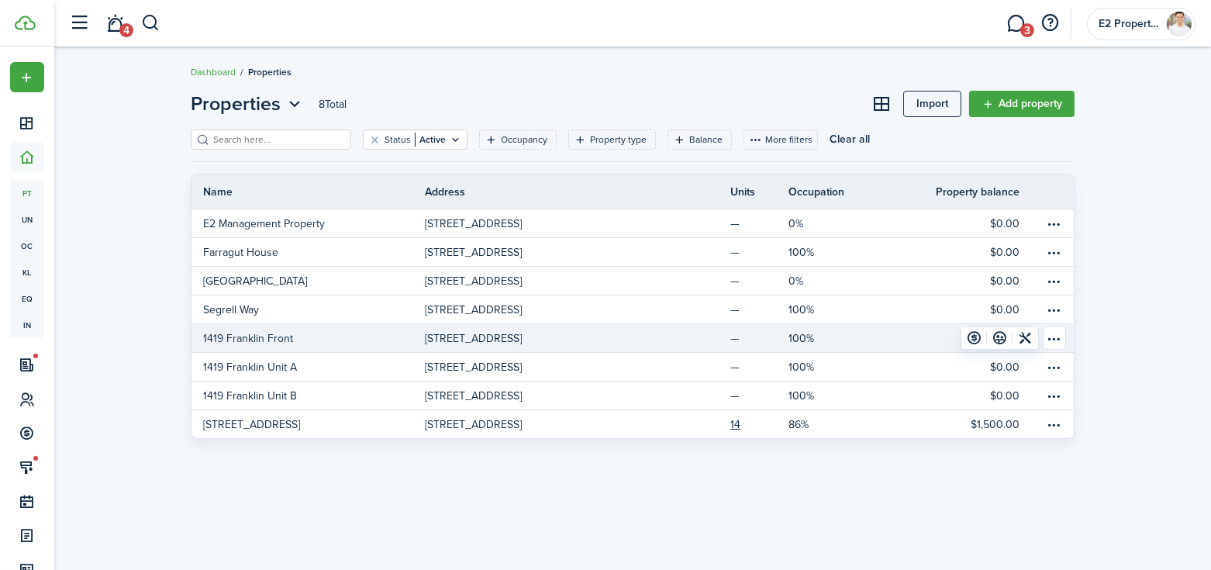
click at [250, 333] on p "1419 Franklin Front" at bounding box center [248, 338] width 90 height 16
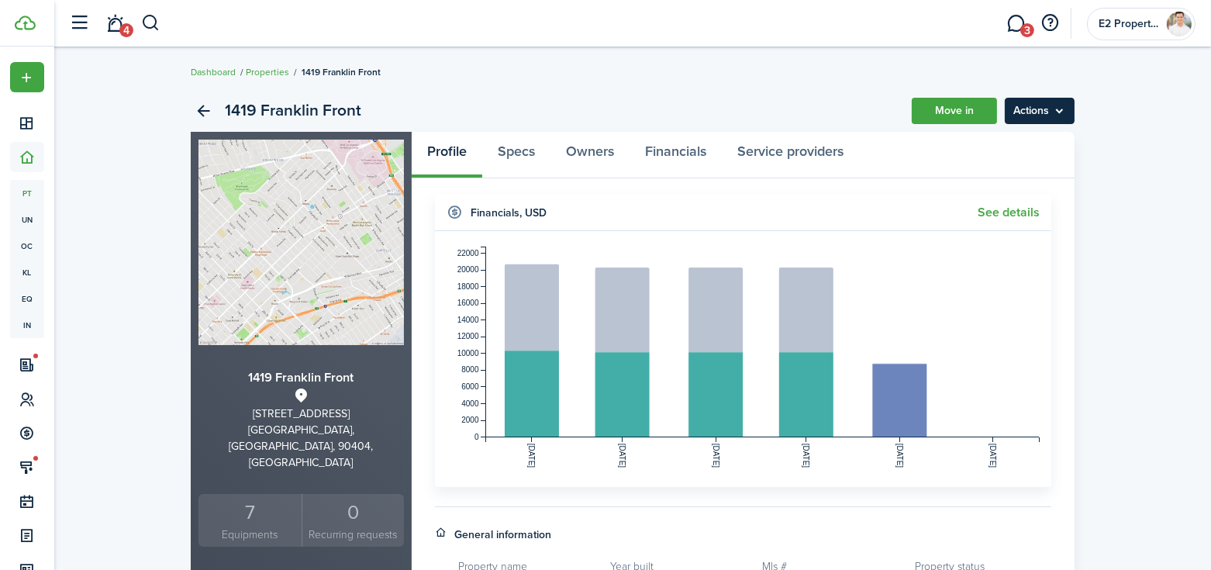
click at [1054, 111] on menu-btn "Actions" at bounding box center [1040, 111] width 70 height 26
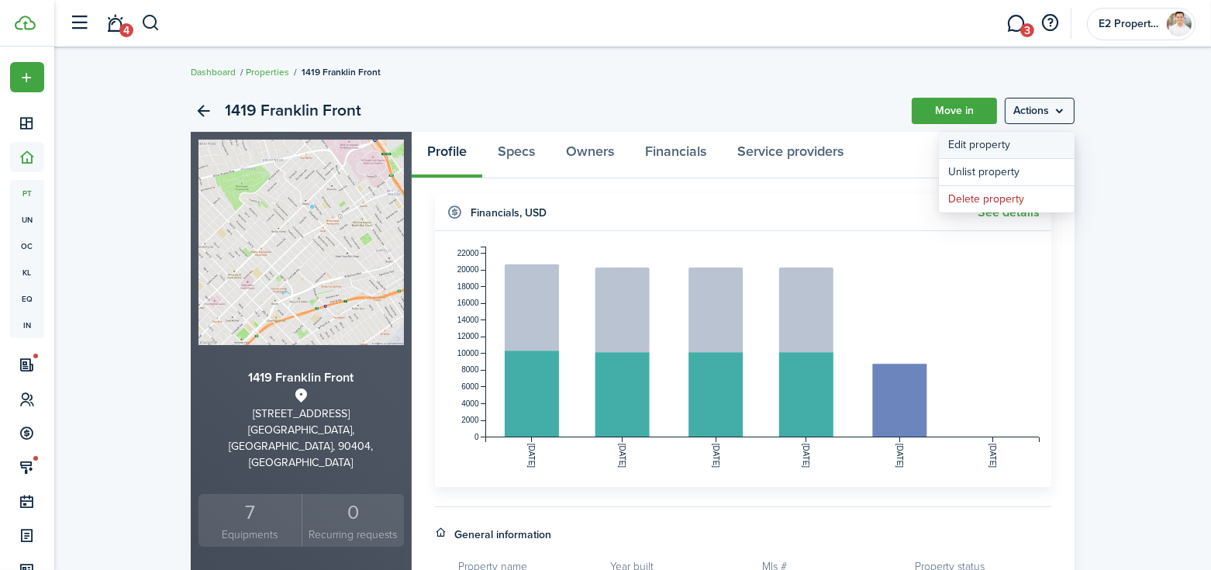
click at [974, 142] on link "Edit property" at bounding box center [1007, 145] width 136 height 26
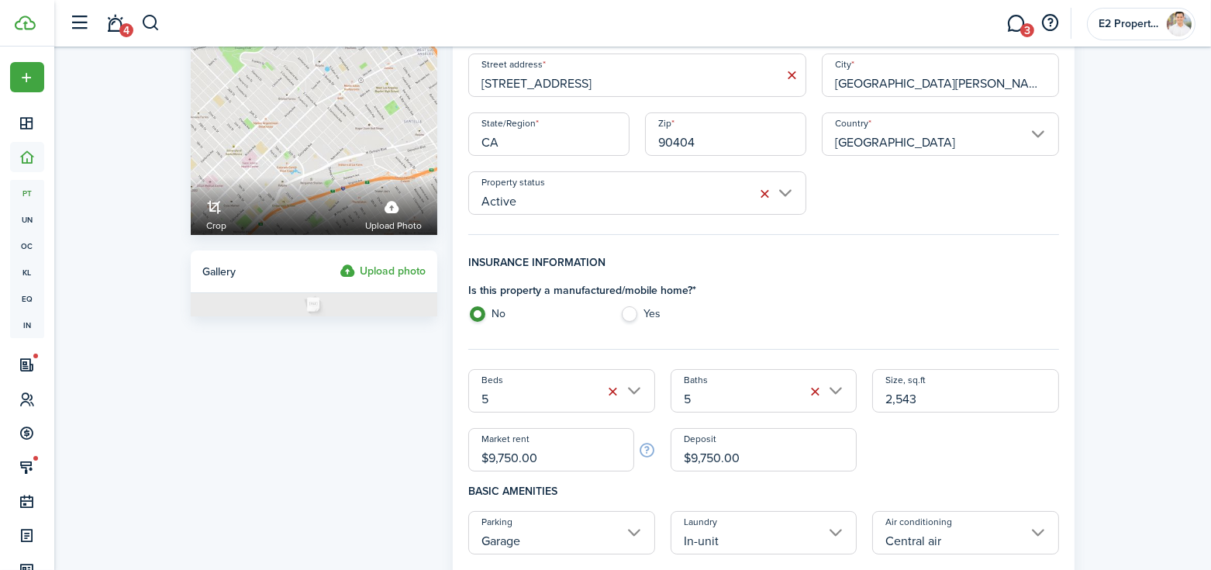
scroll to position [206, 0]
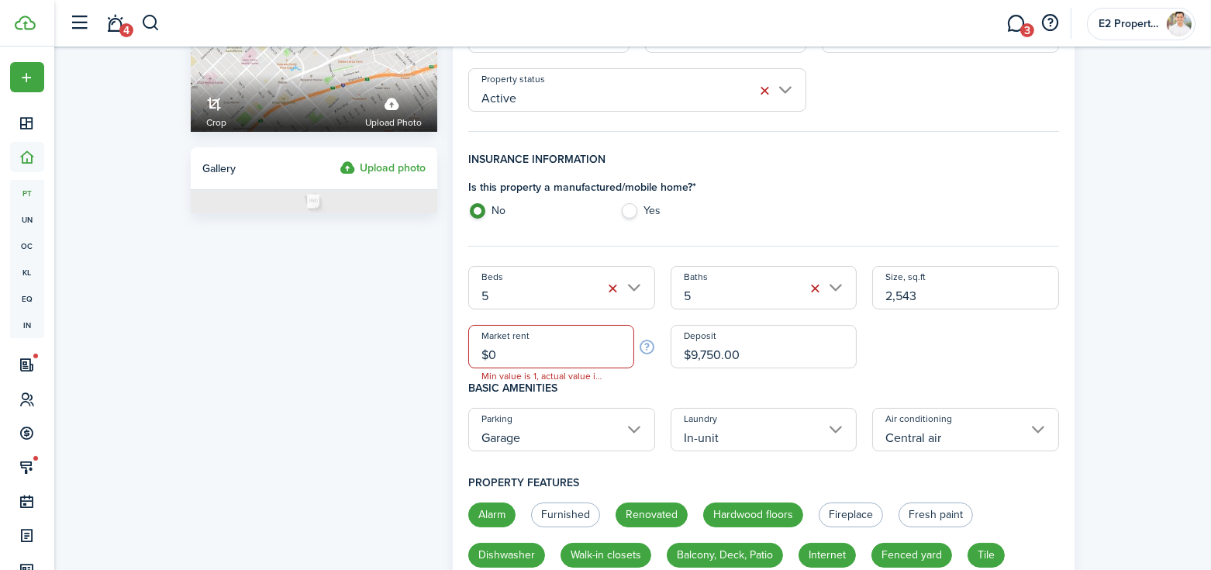
drag, startPoint x: 582, startPoint y: 357, endPoint x: 519, endPoint y: 345, distance: 64.6
click at [519, 345] on input "$0" at bounding box center [551, 346] width 166 height 43
click at [521, 356] on input "$0" at bounding box center [551, 346] width 166 height 43
type input "$"
type input "$9,970.00"
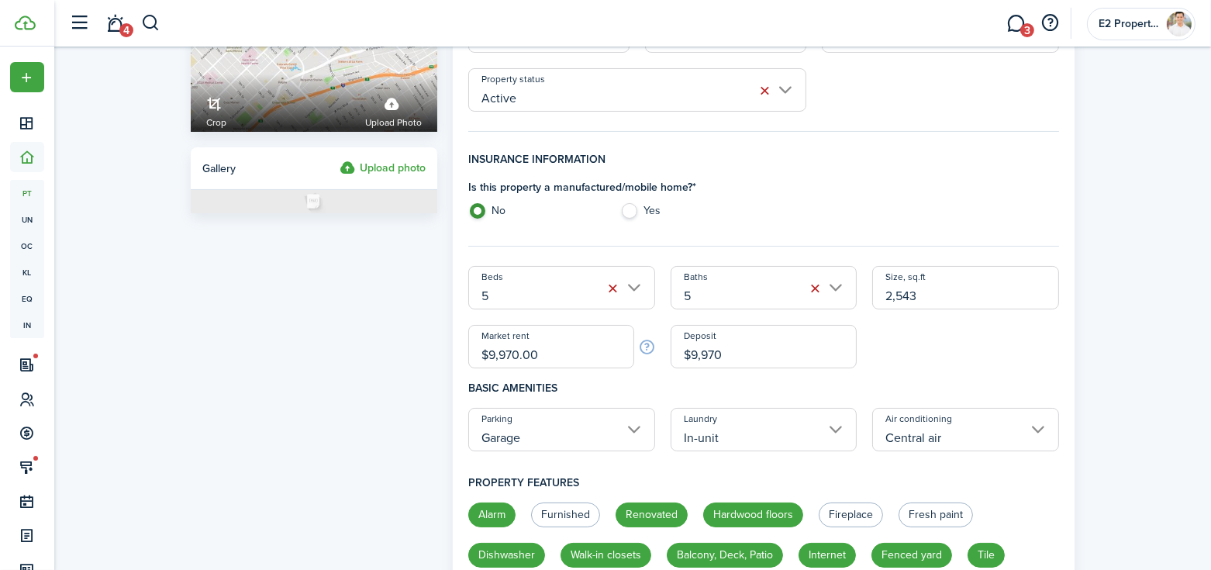
type input "$9,970.00"
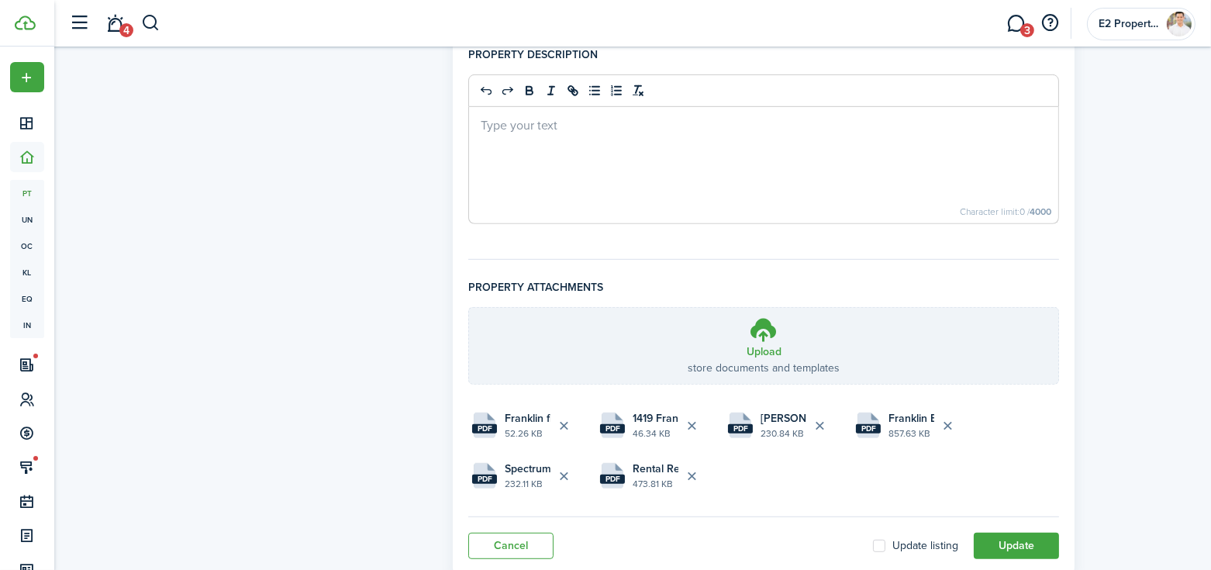
scroll to position [1256, 0]
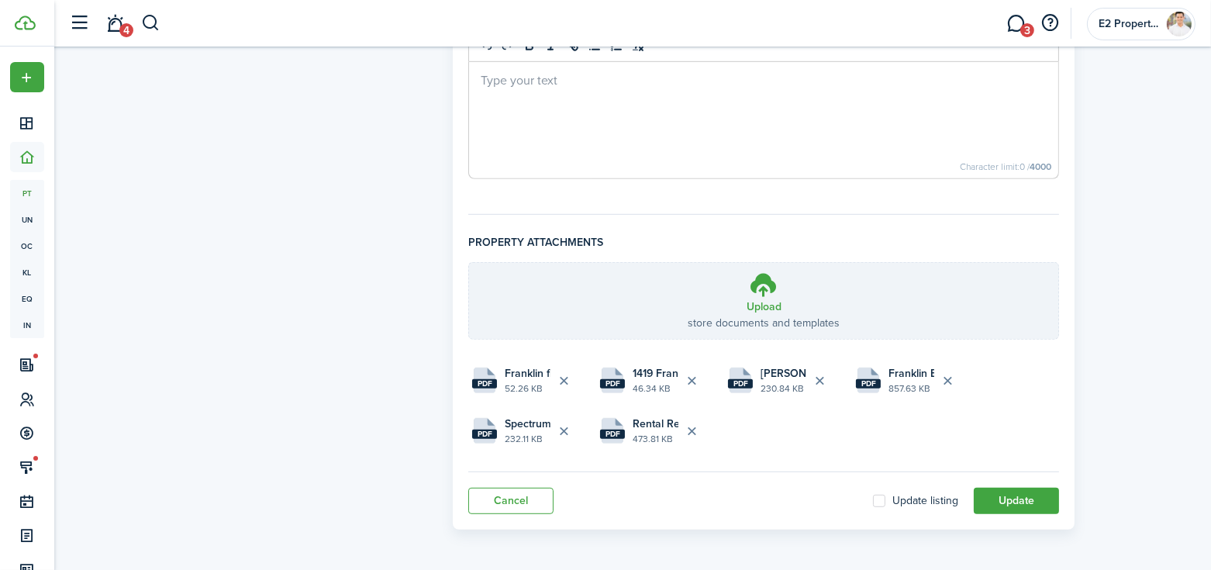
click at [873, 497] on label "Update listing" at bounding box center [915, 501] width 85 height 12
click at [873, 501] on input "Update listing" at bounding box center [872, 501] width 1 height 1
checkbox input "true"
click at [1005, 495] on button "Update" at bounding box center [1016, 501] width 85 height 26
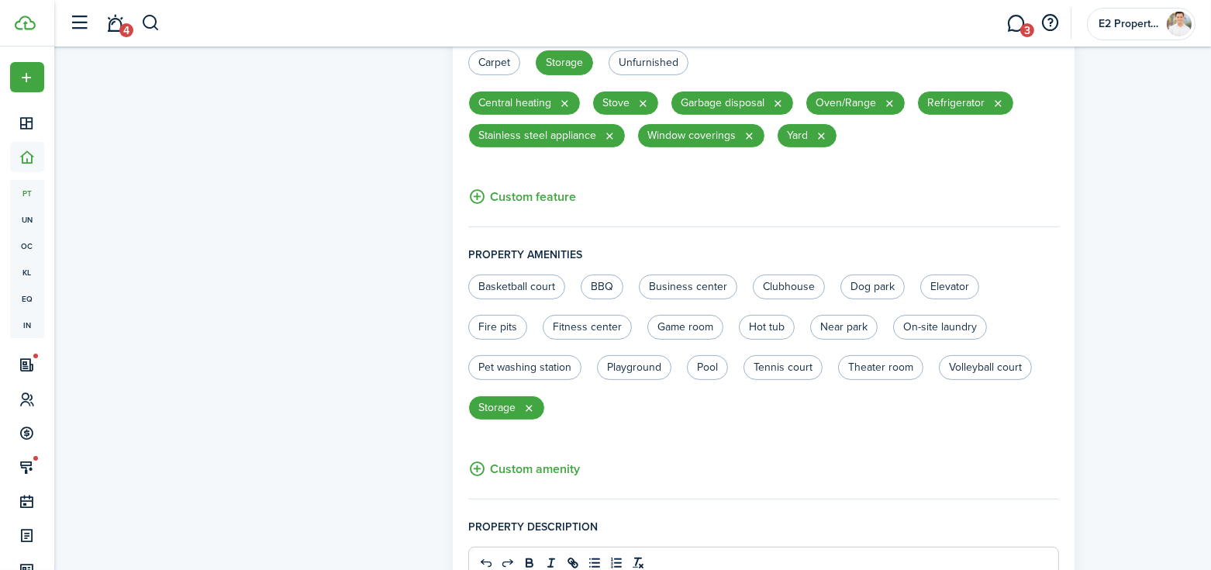
scroll to position [946, 0]
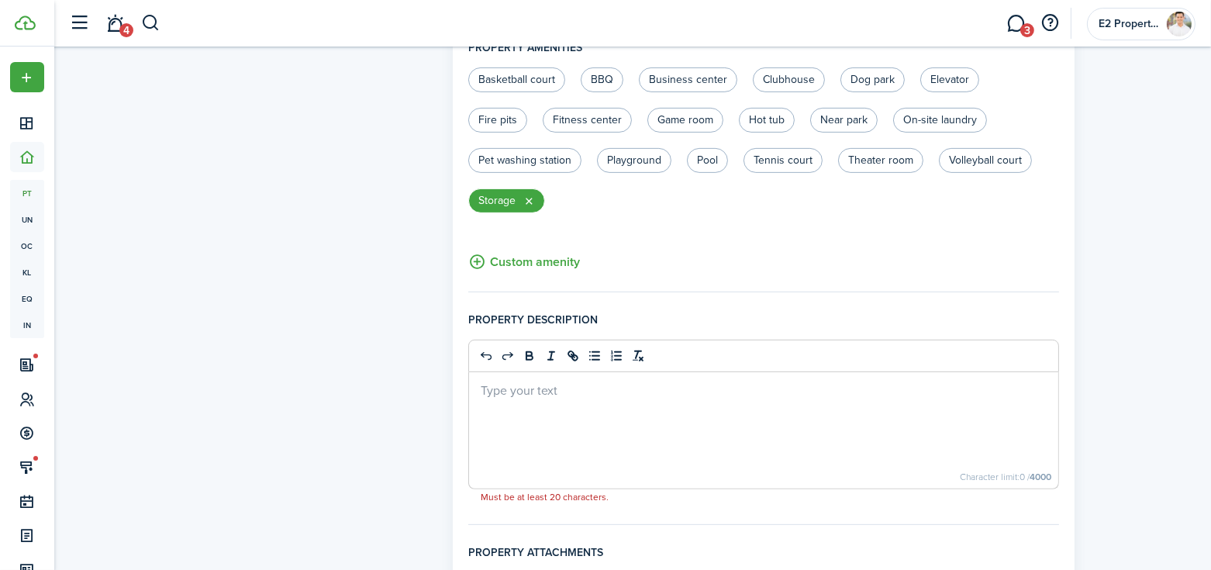
click at [663, 385] on p at bounding box center [764, 389] width 566 height 16
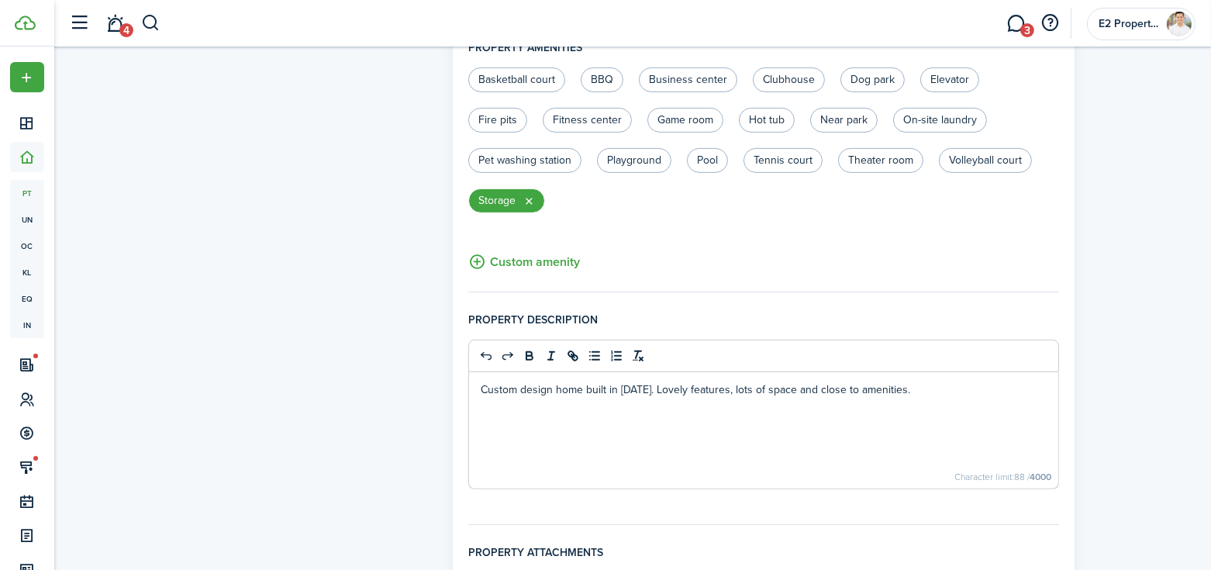
scroll to position [1256, 0]
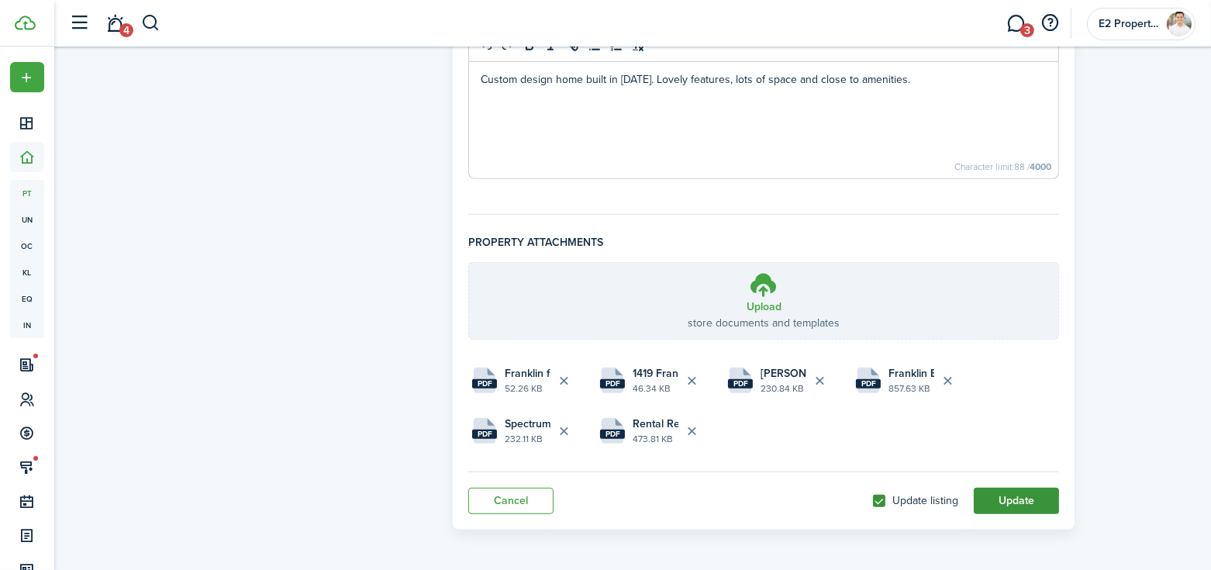
click at [1022, 498] on button "Update" at bounding box center [1016, 501] width 85 height 26
click at [1023, 511] on button "Update" at bounding box center [1016, 501] width 85 height 26
click at [1025, 504] on button "Update" at bounding box center [1016, 501] width 85 height 26
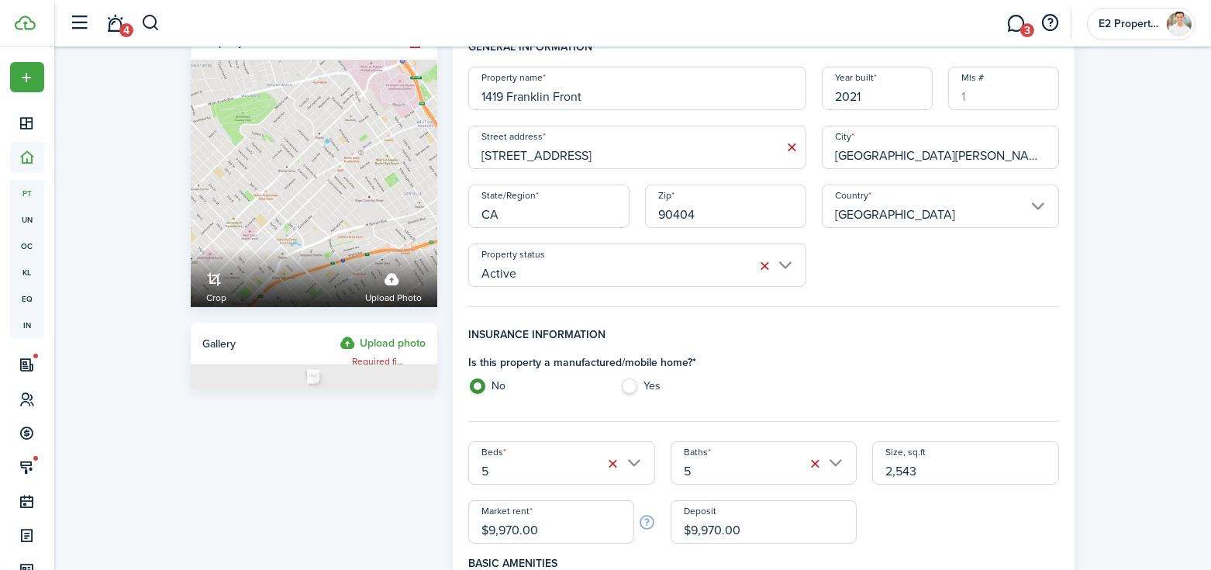
scroll to position [0, 0]
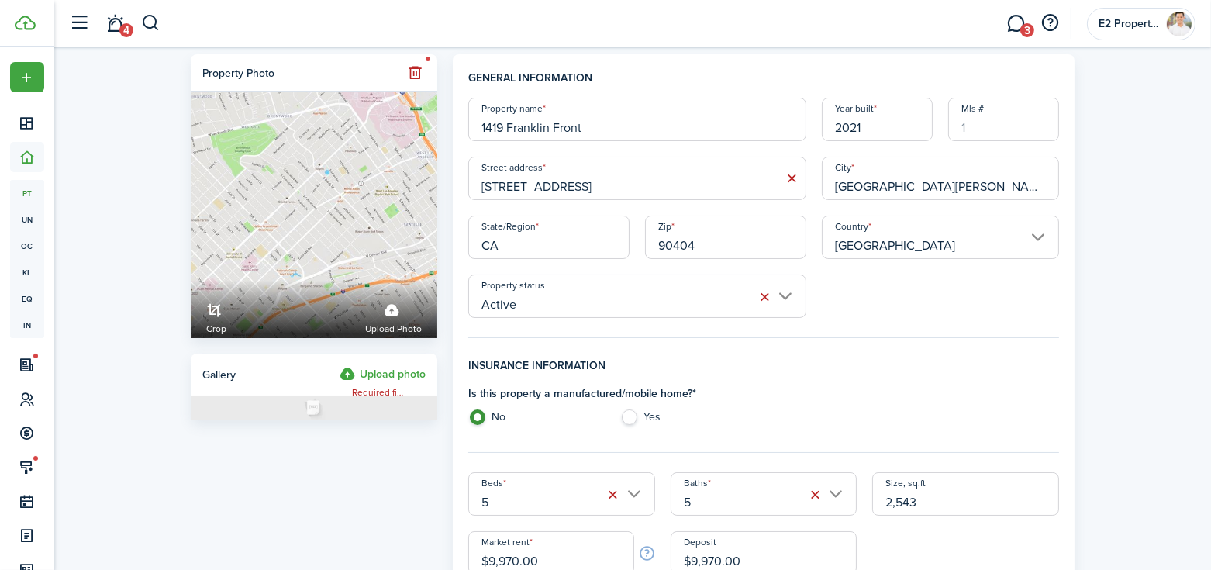
click at [833, 498] on input "5" at bounding box center [764, 493] width 187 height 43
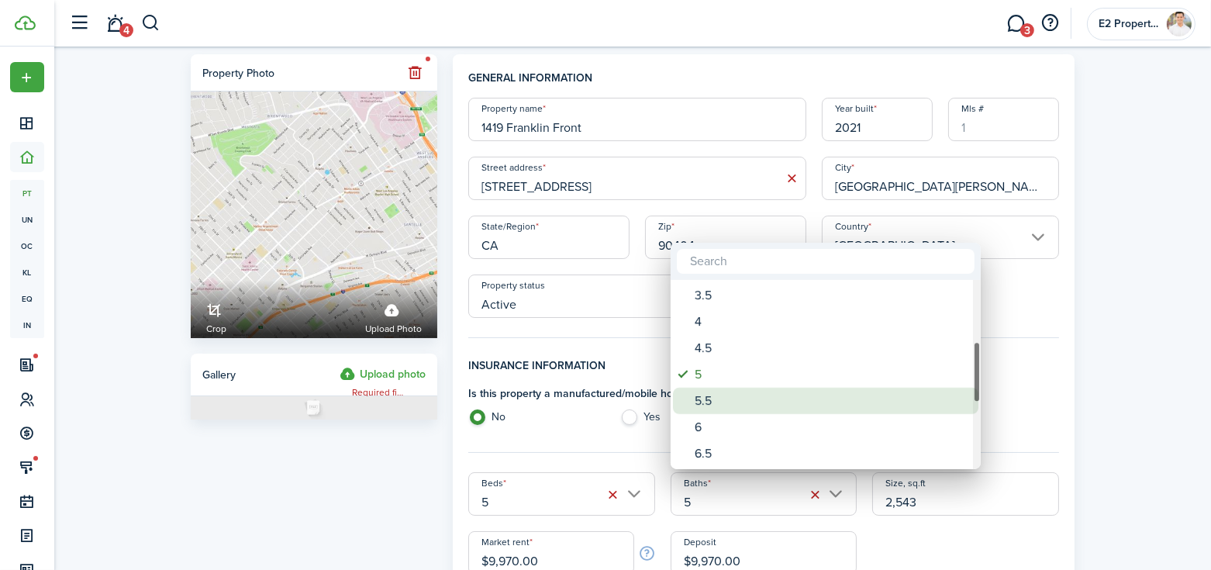
click at [818, 408] on div "5.5" at bounding box center [832, 401] width 274 height 26
type input "5.5"
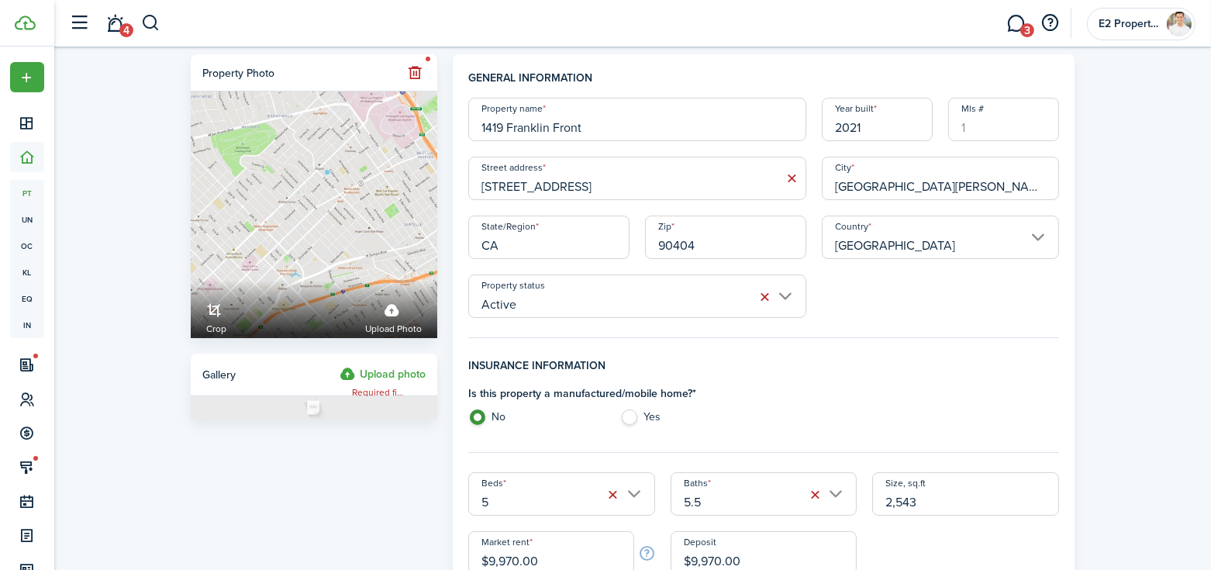
click at [989, 504] on input "2,543" at bounding box center [965, 493] width 187 height 43
type input "2,600"
click at [1009, 418] on div "Is this property a manufactured/mobile home? * No Yes" at bounding box center [763, 408] width 606 height 47
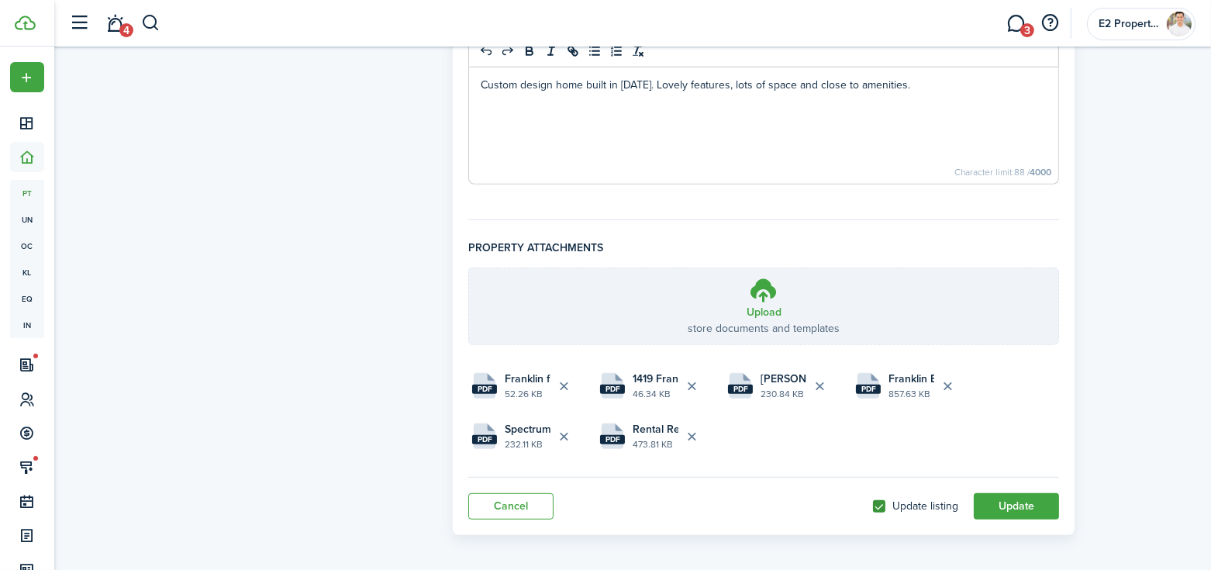
scroll to position [1256, 0]
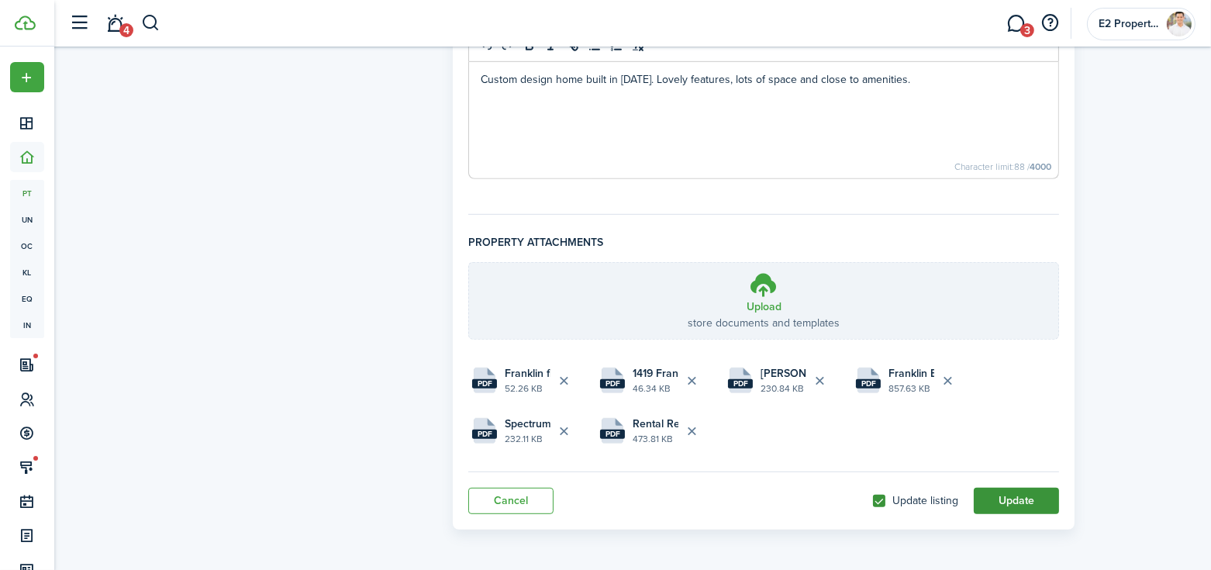
click at [1009, 504] on button "Update" at bounding box center [1016, 501] width 85 height 26
click at [1014, 498] on button "Update" at bounding box center [1016, 501] width 85 height 26
click at [884, 496] on label "Update listing" at bounding box center [915, 501] width 85 height 12
click at [873, 501] on input "Update listing" at bounding box center [872, 501] width 1 height 1
checkbox input "false"
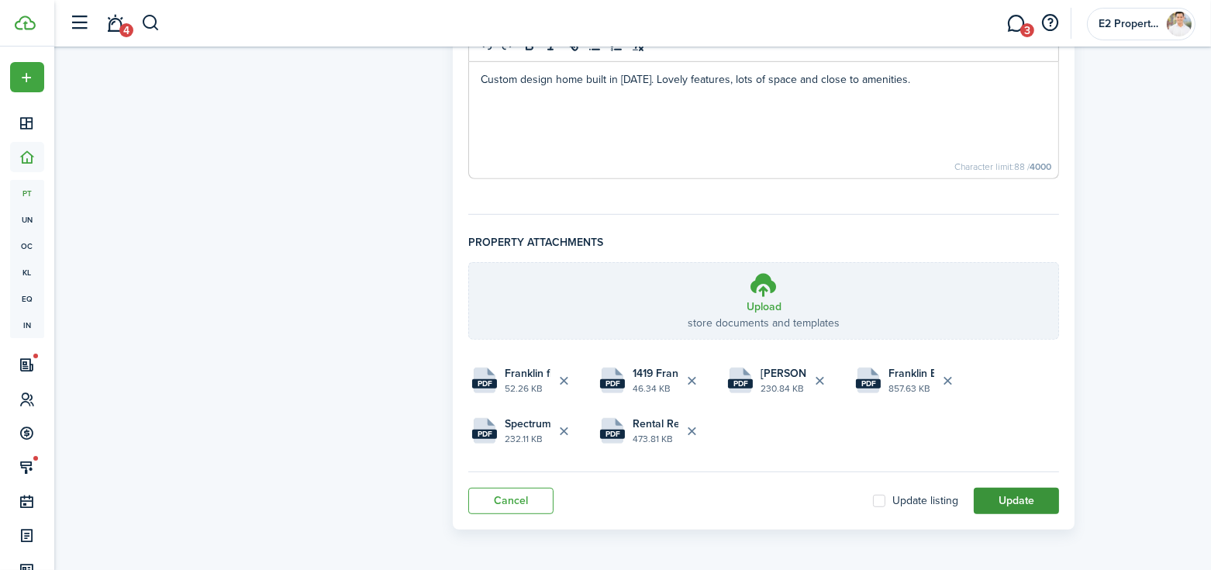
click at [1005, 495] on button "Update" at bounding box center [1016, 501] width 85 height 26
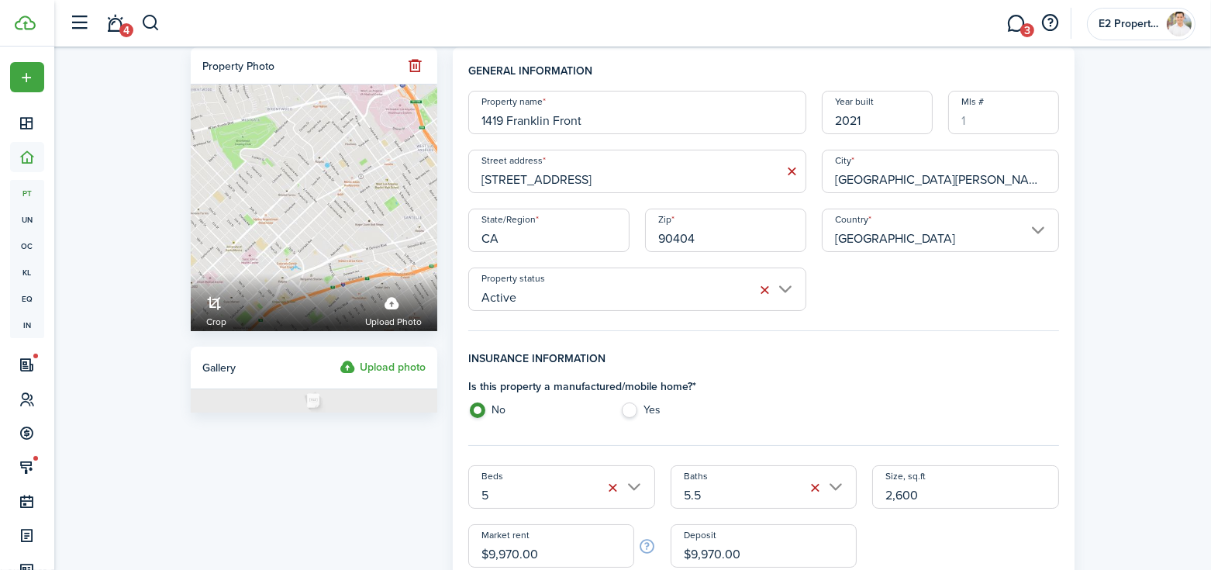
scroll to position [0, 0]
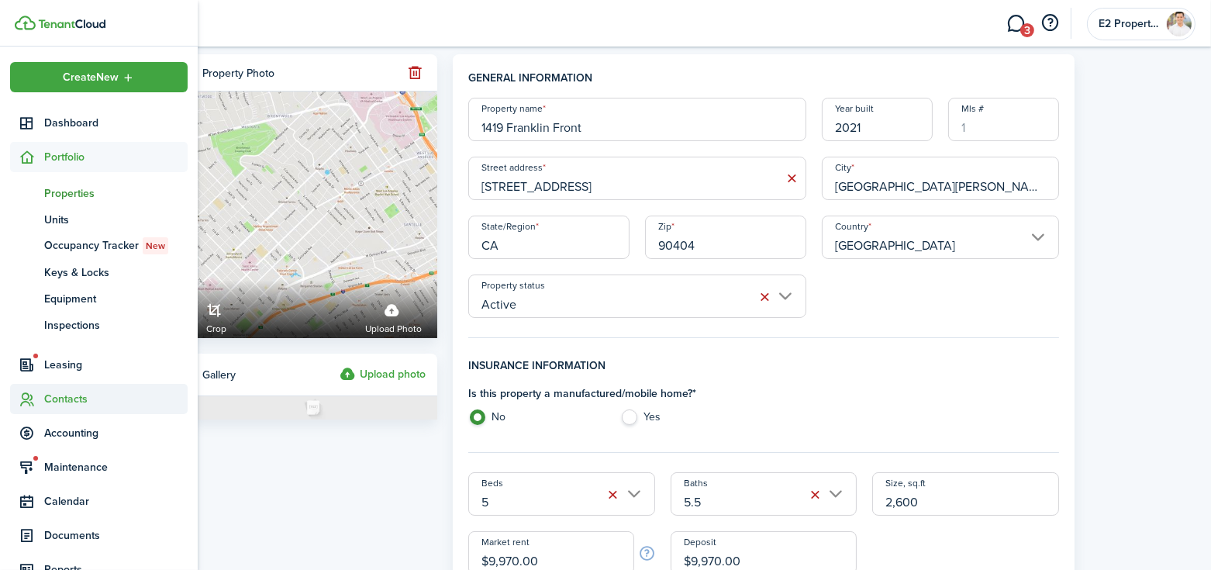
click at [73, 397] on span "Contacts" at bounding box center [115, 399] width 143 height 16
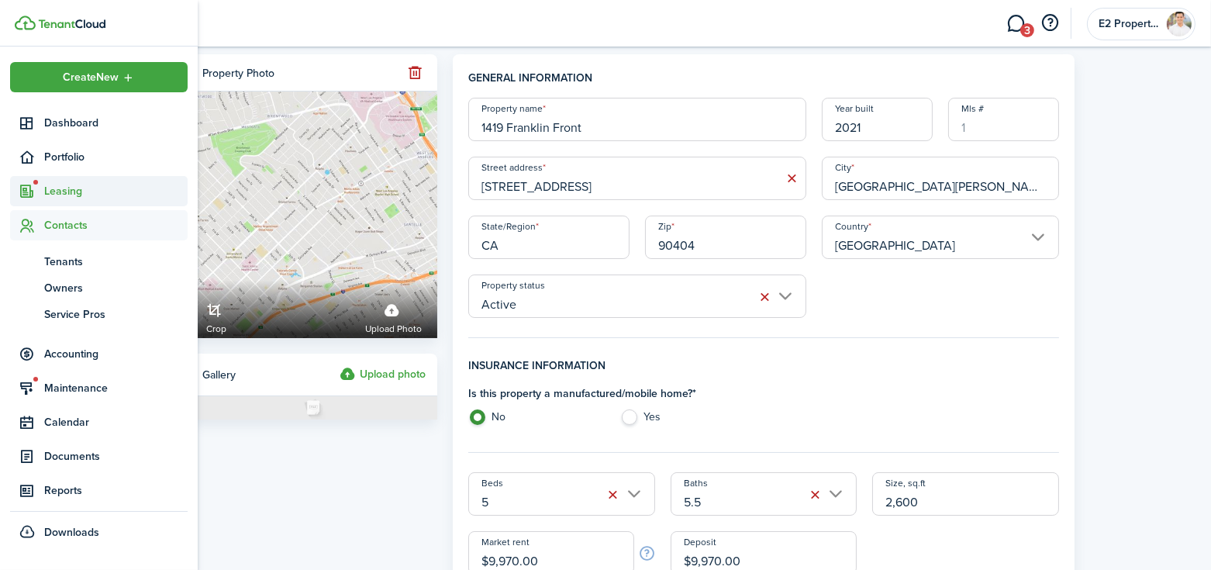
click at [77, 195] on span "Leasing" at bounding box center [115, 191] width 143 height 16
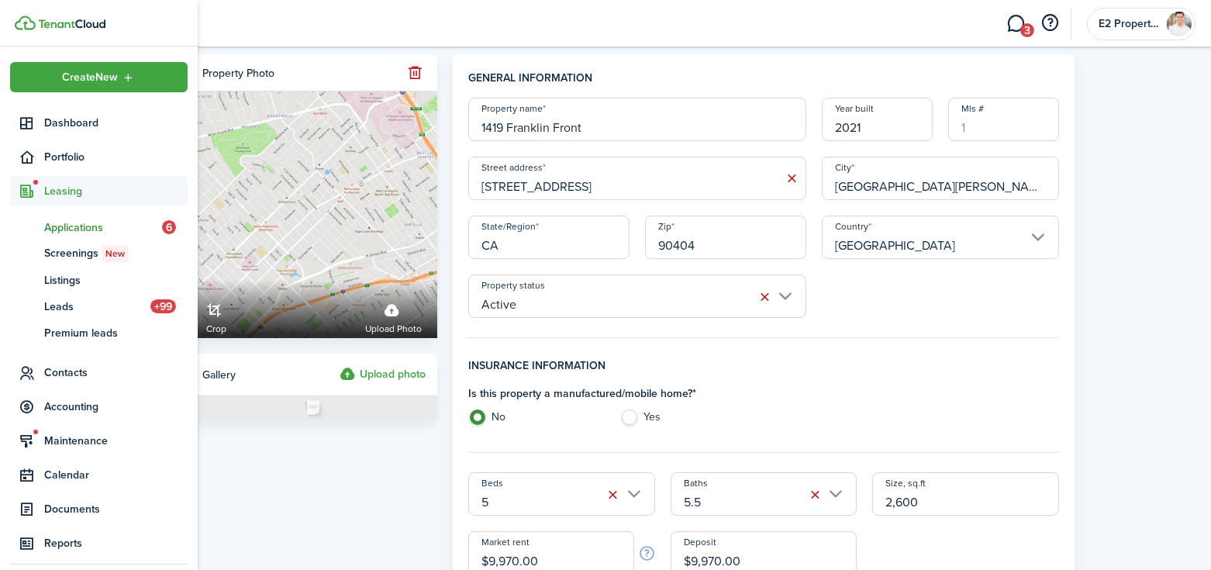
click at [82, 226] on span "Applications" at bounding box center [103, 227] width 118 height 16
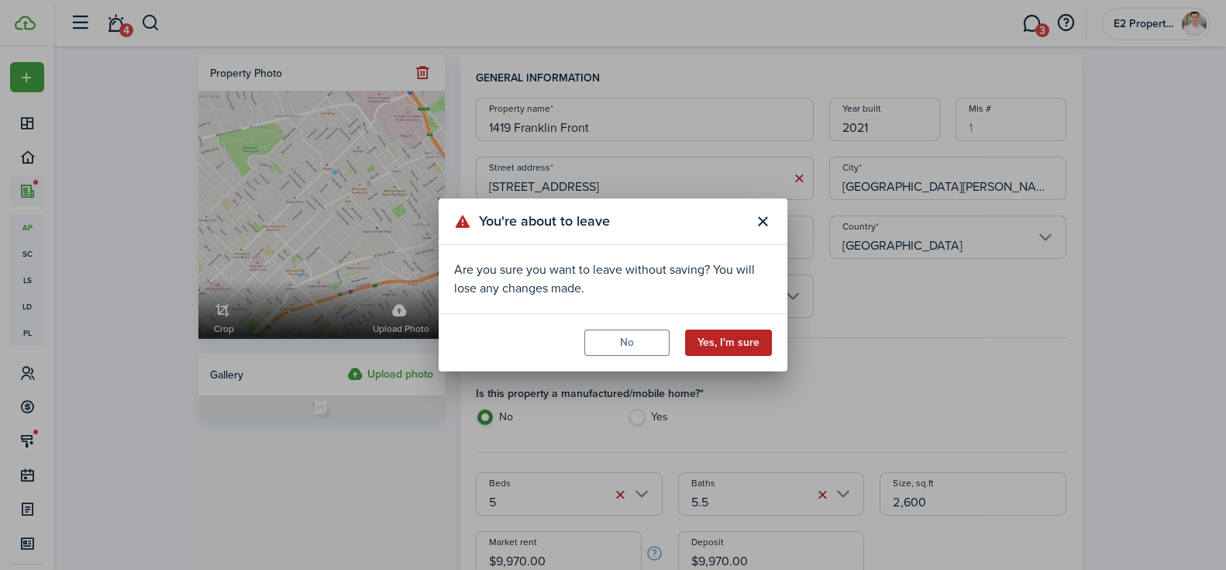
click at [714, 340] on button "Yes, I'm sure" at bounding box center [728, 342] width 87 height 26
